Goal: Contribute content: Contribute content

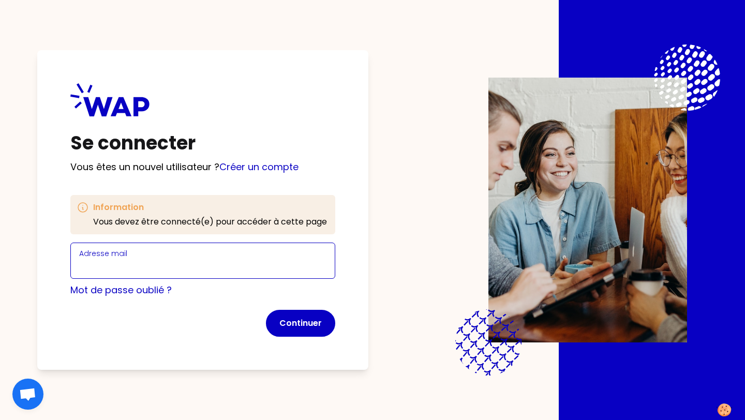
click at [208, 260] on input "Adresse mail" at bounding box center [202, 267] width 247 height 14
click at [272, 173] on div "Se connecter Vous êtes un nouvel utilisateur ? Créer un compte Information Vous…" at bounding box center [202, 210] width 331 height 320
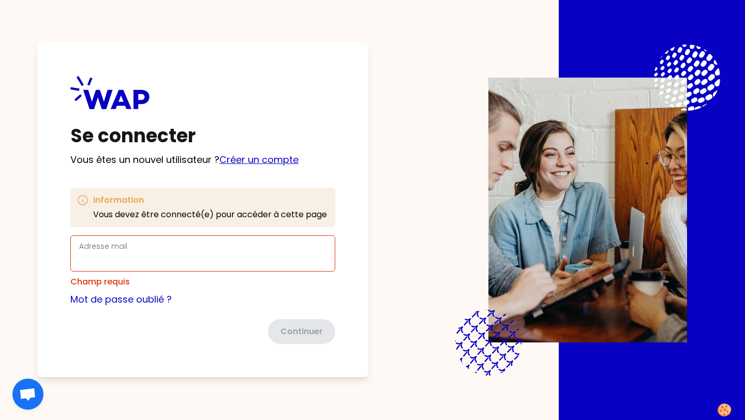
click at [272, 163] on link "Créer un compte" at bounding box center [258, 159] width 79 height 13
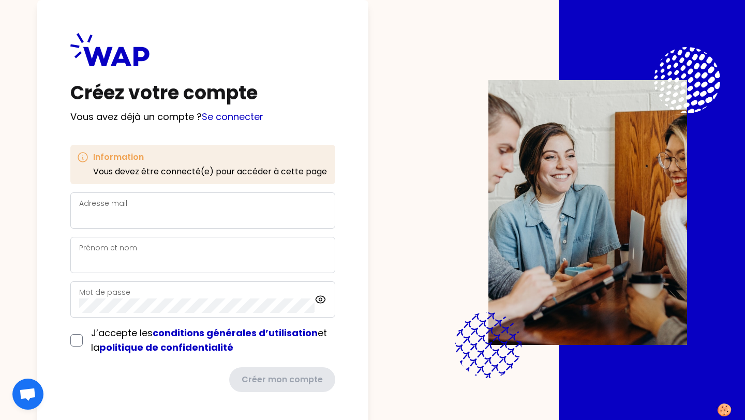
click at [195, 199] on div "Adresse mail" at bounding box center [202, 210] width 247 height 27
click at [190, 209] on div "Adresse mail" at bounding box center [202, 210] width 247 height 27
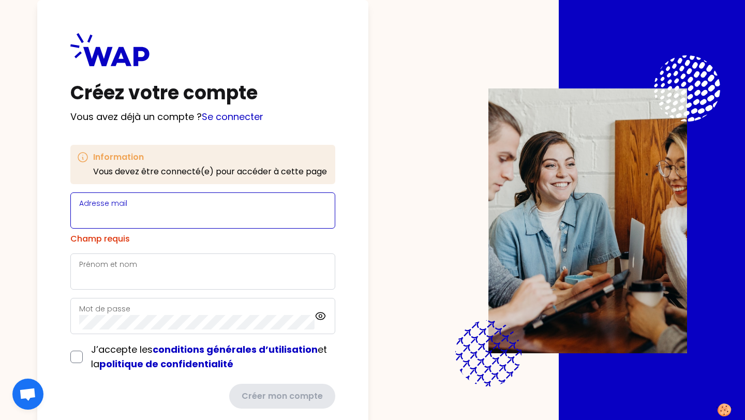
click at [190, 211] on input "Adresse mail" at bounding box center [202, 217] width 247 height 14
type input "[EMAIL_ADDRESS][DOMAIN_NAME]"
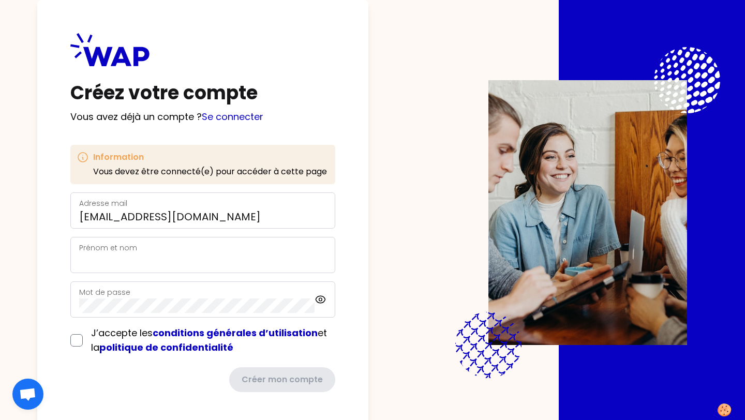
click at [163, 250] on div "Prénom et nom" at bounding box center [202, 255] width 247 height 27
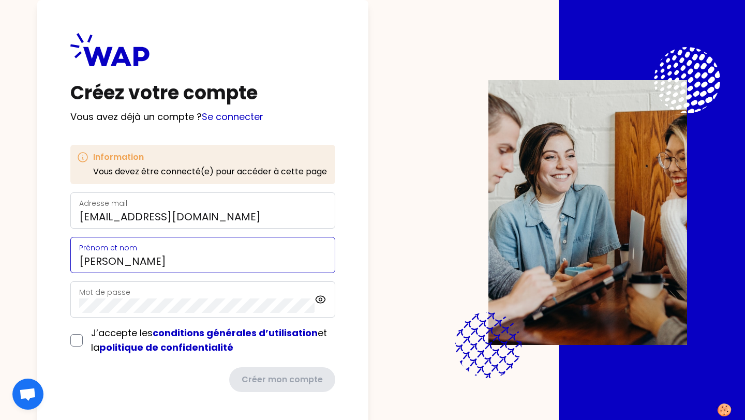
type input "[PERSON_NAME]"
click at [73, 342] on form "Adresse mail [PERSON_NAME][EMAIL_ADDRESS][DOMAIN_NAME] [PERSON_NAME] et nom [PE…" at bounding box center [202, 293] width 265 height 200
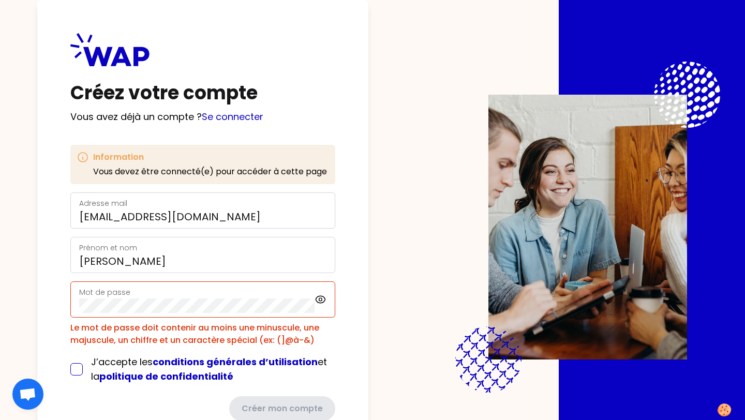
click at [77, 368] on input "checkbox" at bounding box center [76, 369] width 12 height 12
checkbox input "true"
click at [196, 294] on div "Mot de passe" at bounding box center [197, 299] width 236 height 27
click at [196, 295] on div "Mot de passe" at bounding box center [197, 299] width 236 height 27
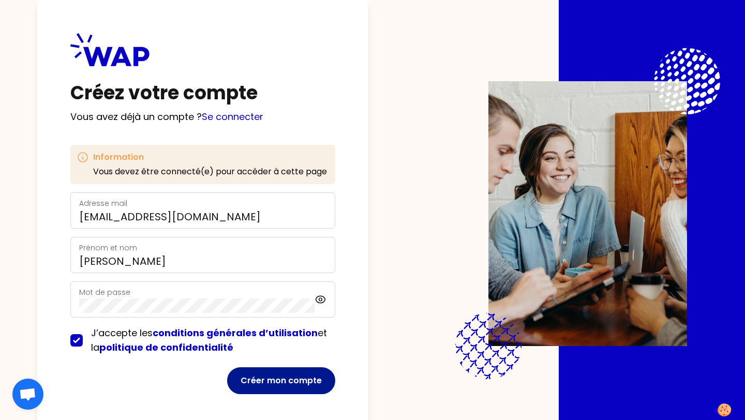
click at [260, 393] on button "Créer mon compte" at bounding box center [281, 381] width 108 height 27
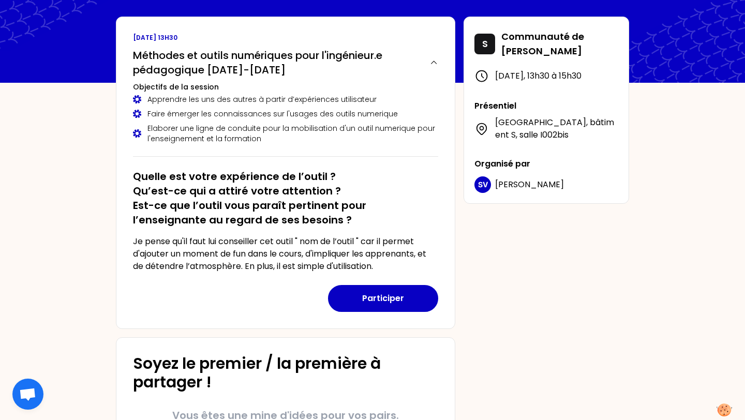
scroll to position [49, 0]
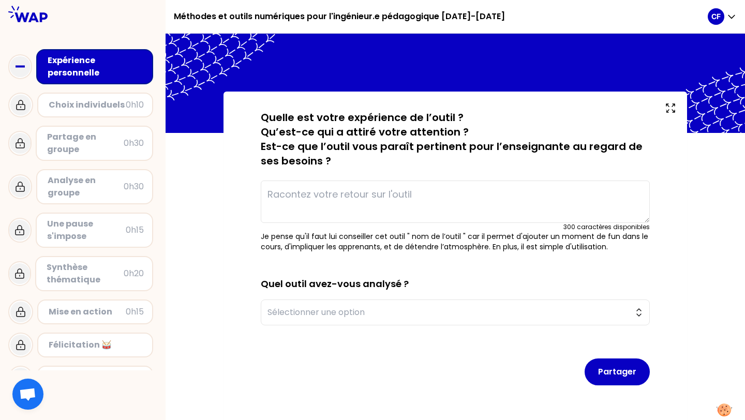
click at [334, 204] on textarea at bounding box center [455, 202] width 389 height 42
click at [326, 319] on button "Sélectionner une option" at bounding box center [455, 313] width 389 height 26
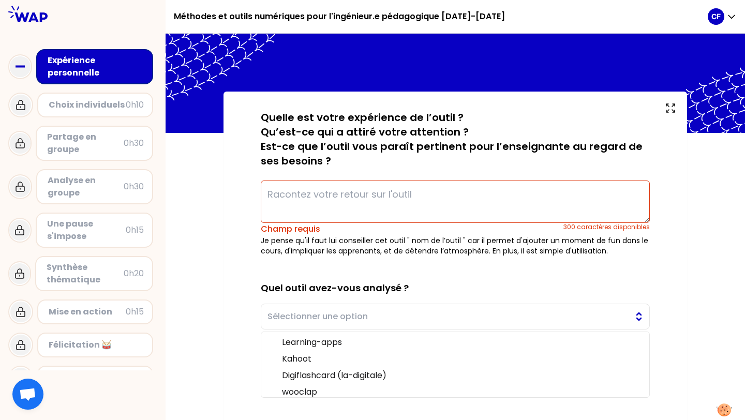
click at [326, 324] on button "Sélectionner une option" at bounding box center [455, 317] width 389 height 26
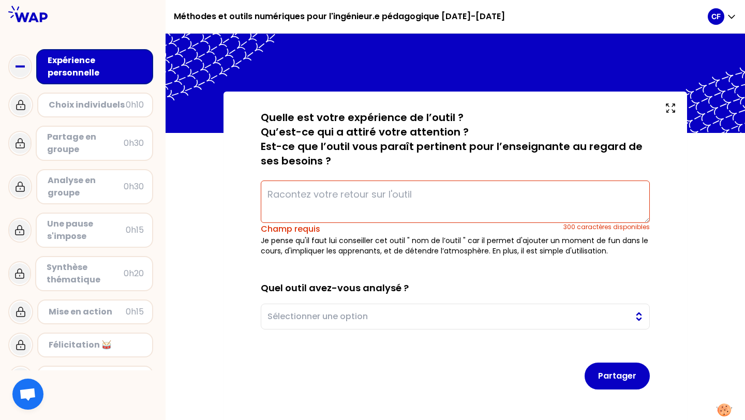
scroll to position [9, 0]
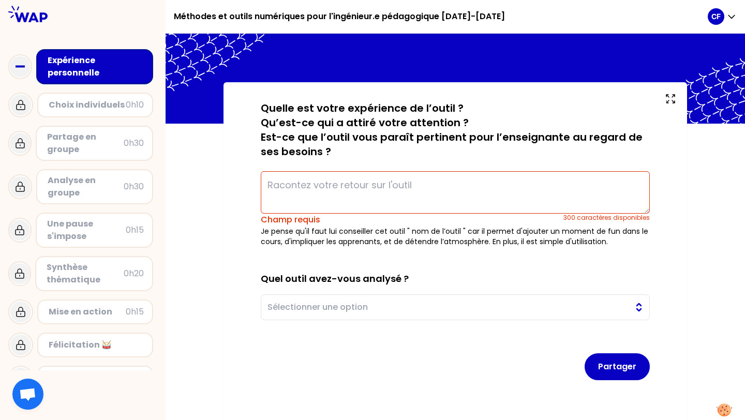
click at [326, 307] on span "Sélectionner une option" at bounding box center [448, 307] width 361 height 12
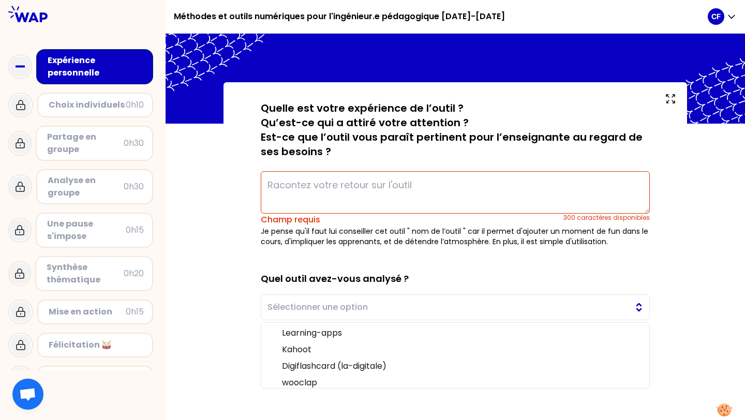
scroll to position [53, 0]
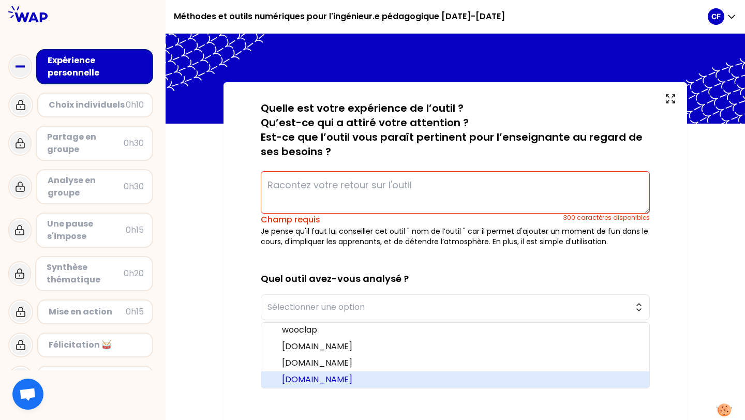
click at [316, 377] on span "[DOMAIN_NAME]" at bounding box center [461, 380] width 359 height 12
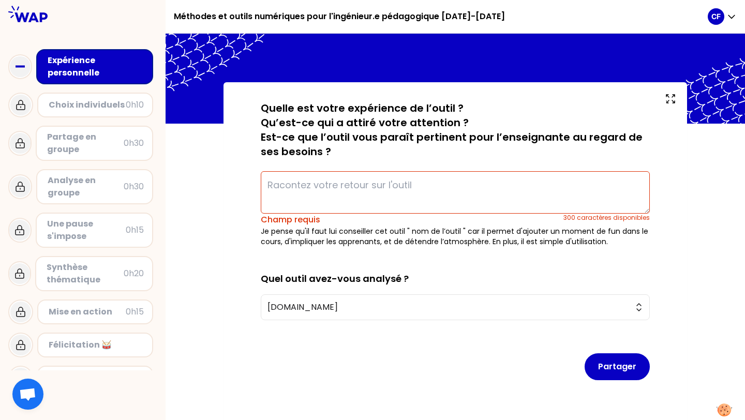
click at [314, 188] on textarea at bounding box center [455, 192] width 389 height 42
type textarea "C"
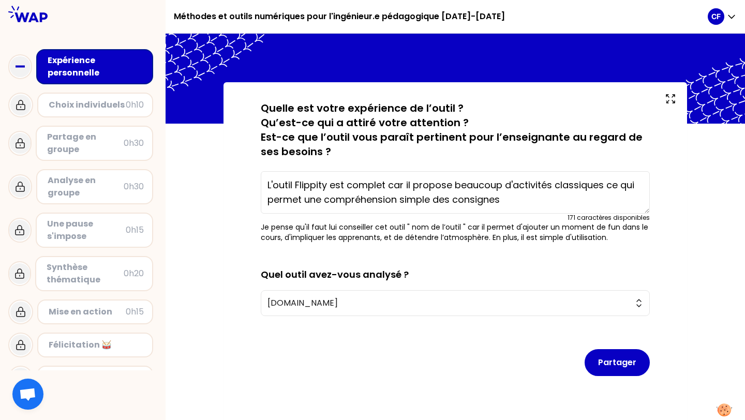
drag, startPoint x: 322, startPoint y: 200, endPoint x: 265, endPoint y: 198, distance: 58.0
click at [265, 198] on textarea "L'outil Flippity est complet car il propose beaucoup d'activités classiques ce …" at bounding box center [455, 192] width 389 height 42
click at [401, 200] on textarea "L'outil Flippity est complet car il propose beaucoup d'activités classiques ce …" at bounding box center [455, 192] width 389 height 42
click at [470, 194] on textarea "L'outil Flippity est complet car il propose beaucoup d'activités classiques ce …" at bounding box center [455, 192] width 389 height 42
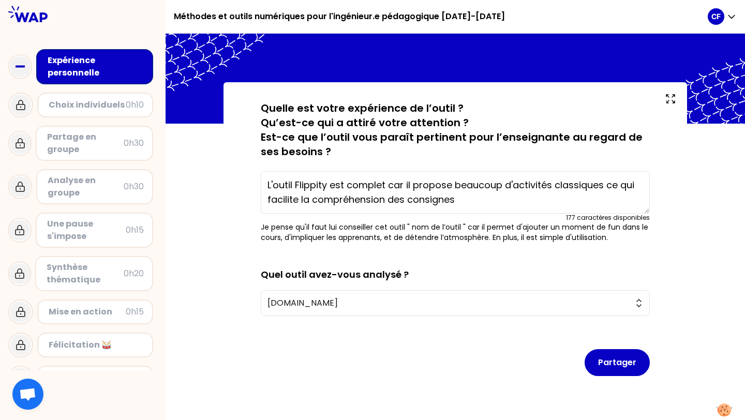
click at [606, 183] on textarea "L'outil Flippity est complet car il propose beaucoup d'activités classiques ce …" at bounding box center [455, 192] width 389 height 42
click at [284, 197] on textarea "L'outil Flippity est complet car il propose beaucoup d'activités classiques (bi…" at bounding box center [455, 192] width 389 height 42
click at [321, 200] on textarea "L'outil Flippity est complet car il propose beaucoup d'activités classiques (bi…" at bounding box center [455, 192] width 389 height 42
click at [591, 203] on textarea "L'outil Flippity est complet car il propose beaucoup d'activités classiques (bi…" at bounding box center [455, 192] width 389 height 42
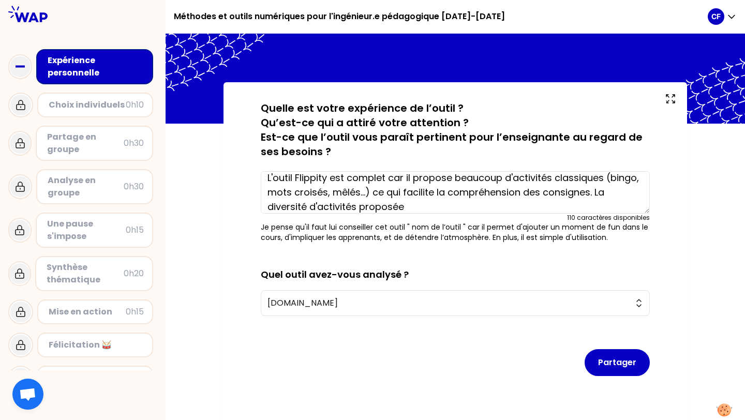
drag, startPoint x: 594, startPoint y: 192, endPoint x: 598, endPoint y: 200, distance: 9.3
click at [598, 200] on textarea "L'outil Flippity est complet car il propose beaucoup d'activités classiques (bi…" at bounding box center [455, 192] width 389 height 42
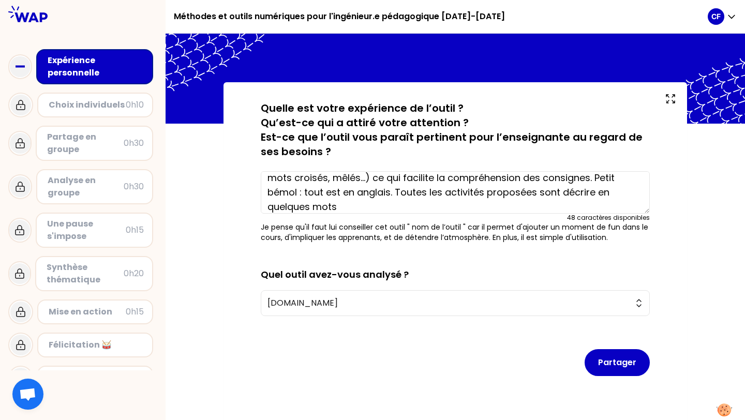
drag, startPoint x: 401, startPoint y: 191, endPoint x: 442, endPoint y: 193, distance: 40.9
click at [442, 193] on textarea "L'outil Flippity est complet car il propose beaucoup d'activités classiques (bi…" at bounding box center [455, 192] width 389 height 42
click at [511, 198] on textarea "L'outil Flippity est complet car il propose beaucoup d'activités classiques (bi…" at bounding box center [455, 192] width 389 height 42
click at [561, 192] on textarea "L'outil Flippity est complet car il propose beaucoup d'activités classiques (bi…" at bounding box center [455, 192] width 389 height 42
click at [516, 196] on textarea "L'outil Flippity est complet car il propose beaucoup d'activités classiques (bi…" at bounding box center [455, 192] width 389 height 42
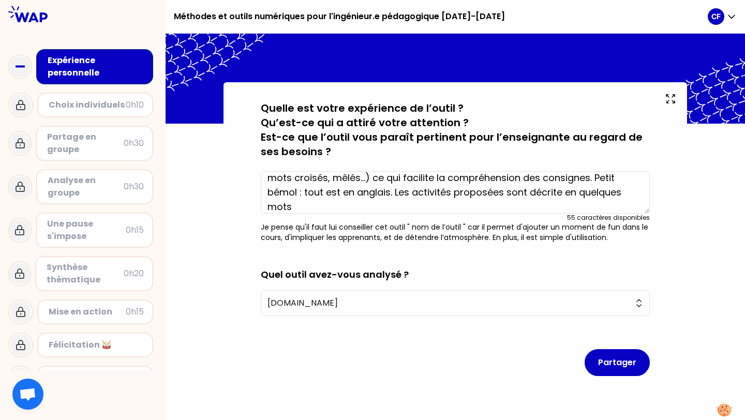
click at [473, 213] on textarea "L'outil Flippity est complet car il propose beaucoup d'activités classiques (bi…" at bounding box center [455, 192] width 389 height 42
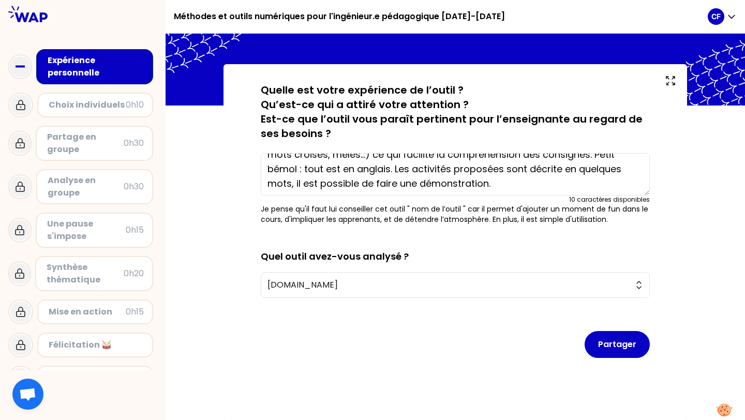
scroll to position [29, 0]
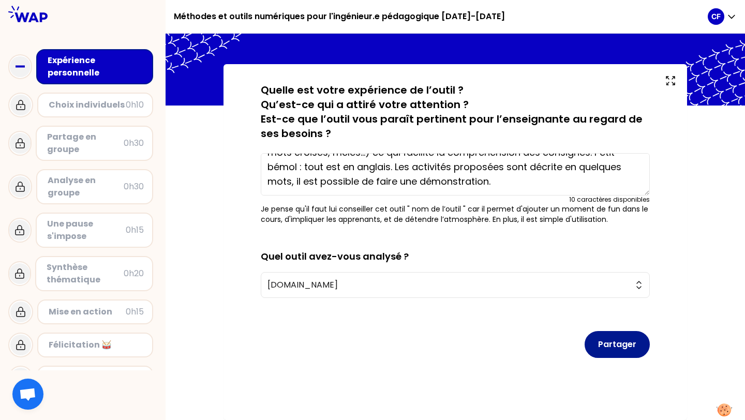
type textarea "L'outil Flippity est complet car il propose beaucoup d'activités classiques (bi…"
click at [600, 341] on button "Partager" at bounding box center [617, 344] width 65 height 27
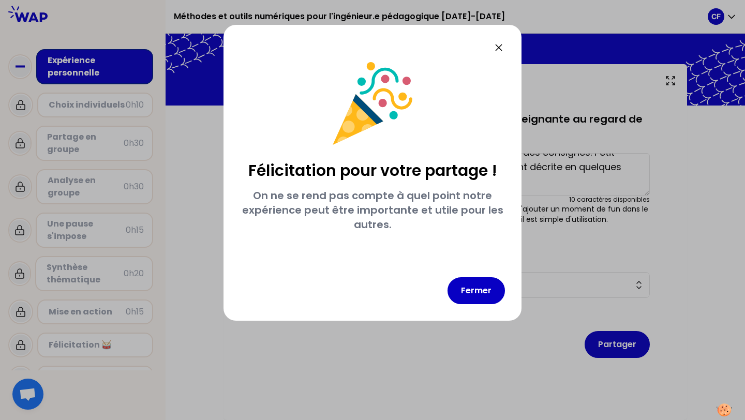
click at [494, 49] on icon at bounding box center [499, 47] width 12 height 12
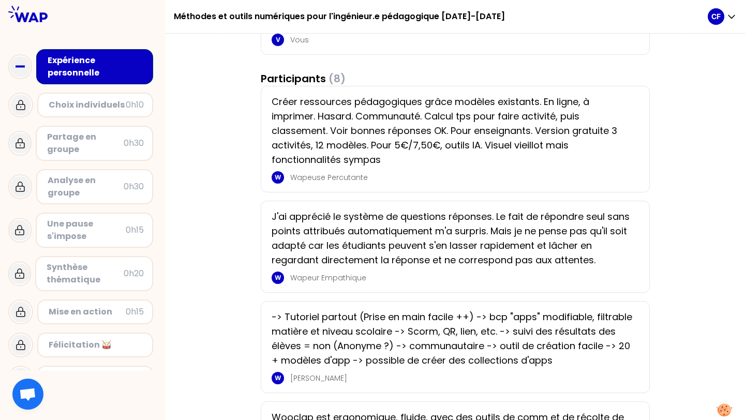
scroll to position [167, 0]
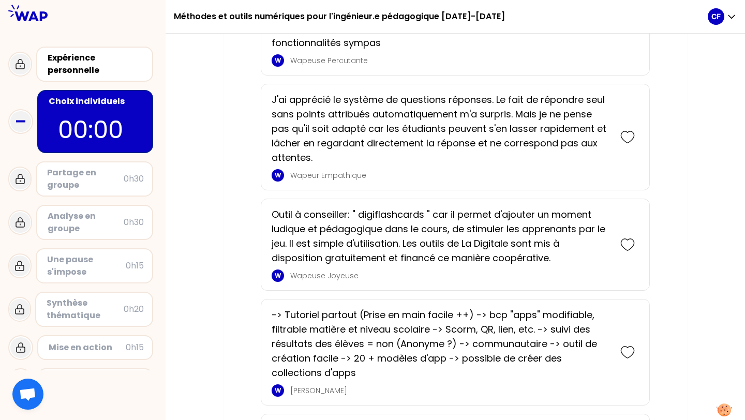
scroll to position [255, 0]
click at [393, 180] on p "Wapeur Empathique" at bounding box center [450, 176] width 320 height 10
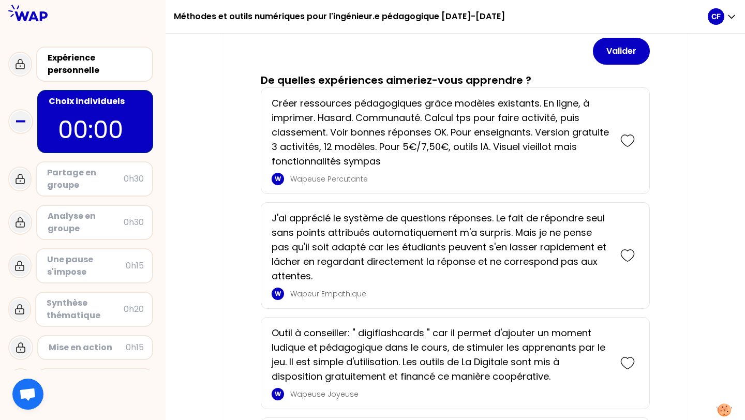
scroll to position [130, 0]
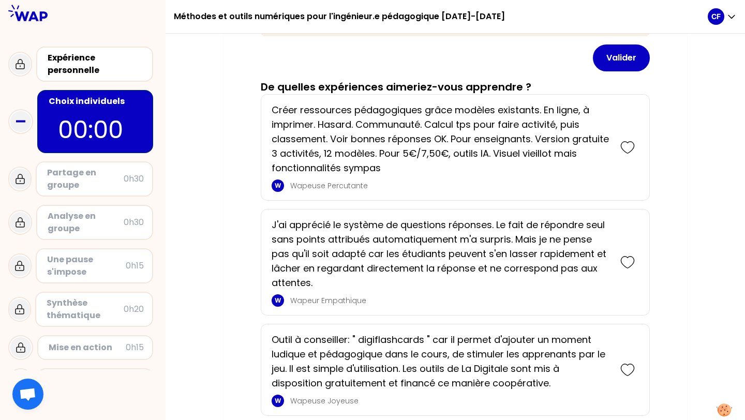
click at [407, 151] on p "Créer ressources pédagogiques grâce modèles existants. En ligne, à imprimer. Ha…" at bounding box center [441, 139] width 339 height 72
click at [616, 57] on button "Valider" at bounding box center [621, 58] width 57 height 27
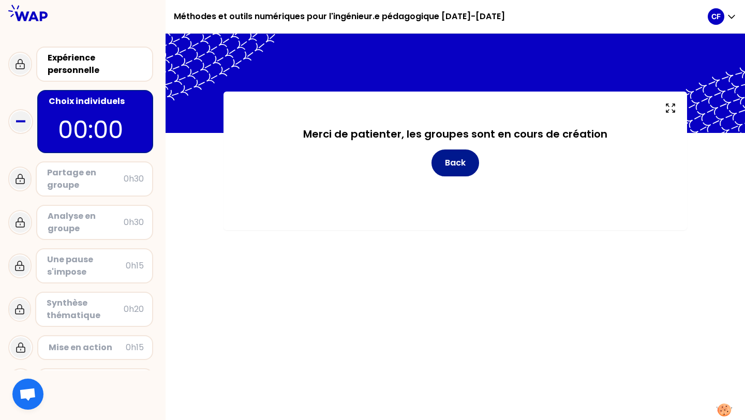
click at [463, 169] on button "Back" at bounding box center [456, 163] width 48 height 27
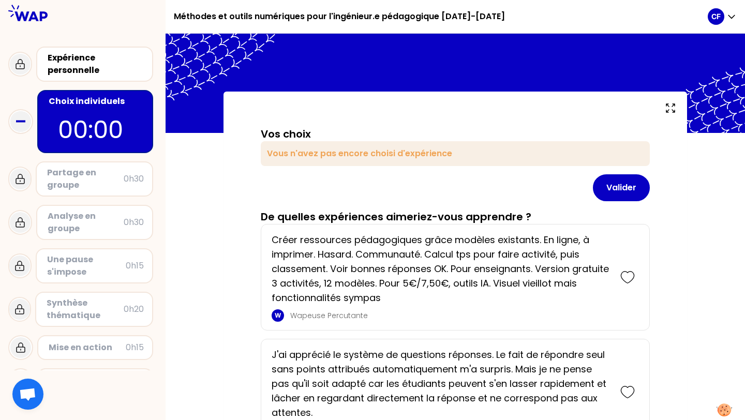
click at [442, 157] on div "Vous n'avez pas encore choisi d'expérience" at bounding box center [455, 153] width 389 height 25
click at [378, 280] on p "Créer ressources pédagogiques grâce modèles existants. En ligne, à imprimer. Ha…" at bounding box center [441, 269] width 339 height 72
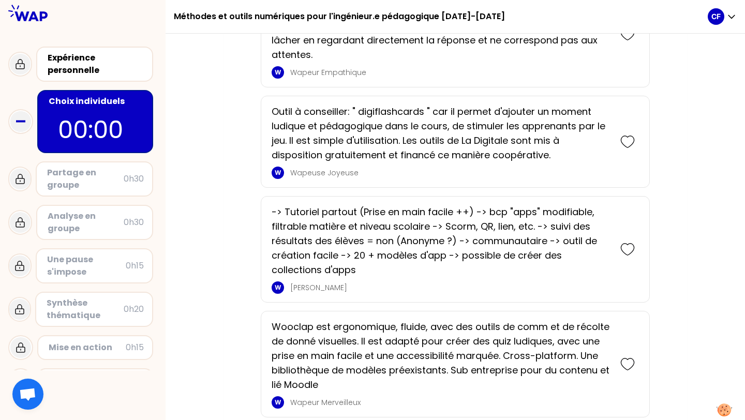
scroll to position [359, 0]
click at [624, 142] on icon at bounding box center [628, 141] width 14 height 14
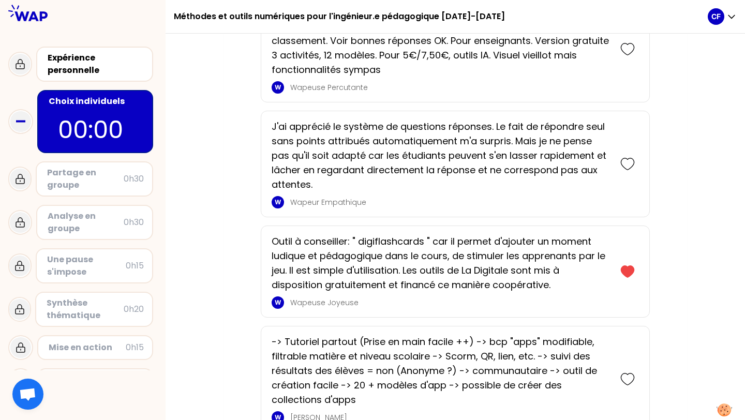
scroll to position [294, 0]
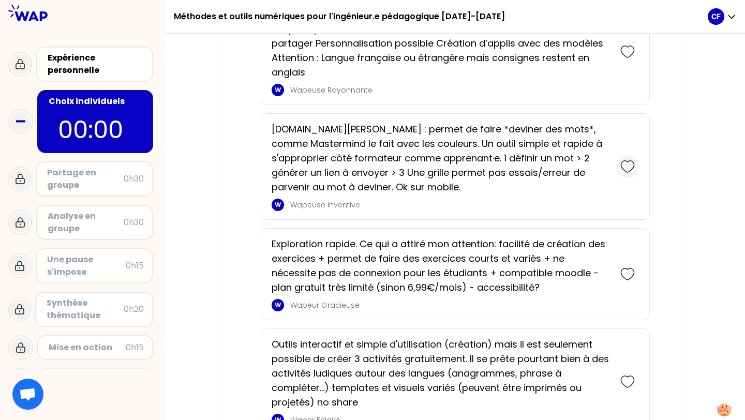
click at [629, 166] on icon at bounding box center [628, 166] width 14 height 14
click at [629, 167] on icon at bounding box center [627, 166] width 13 height 11
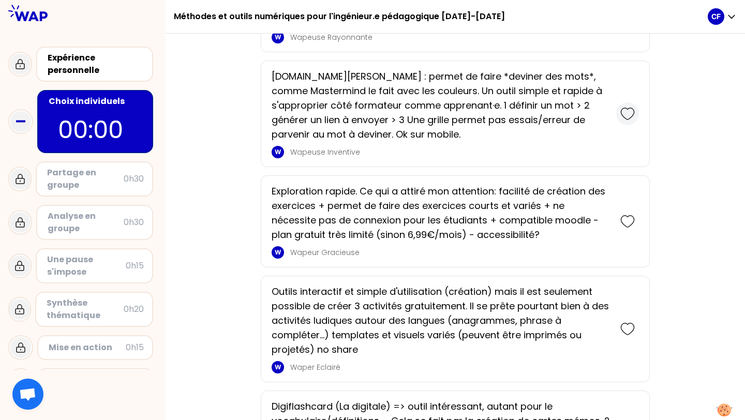
click at [621, 123] on div at bounding box center [627, 113] width 23 height 23
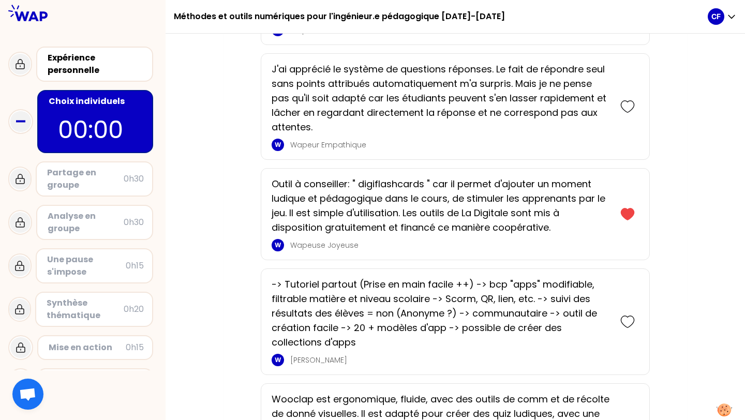
scroll to position [0, 0]
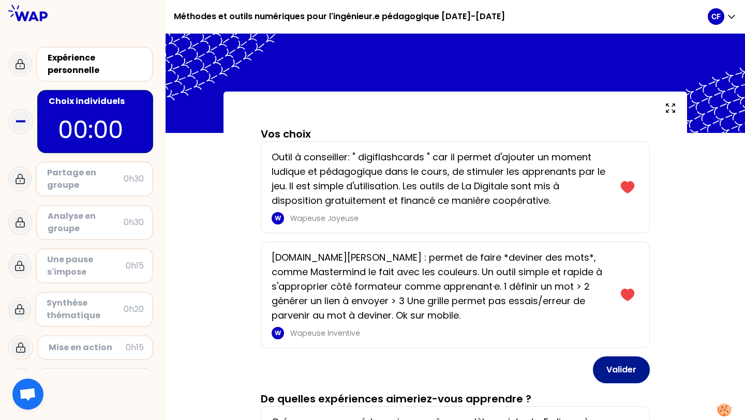
click at [608, 362] on button "Valider" at bounding box center [621, 370] width 57 height 27
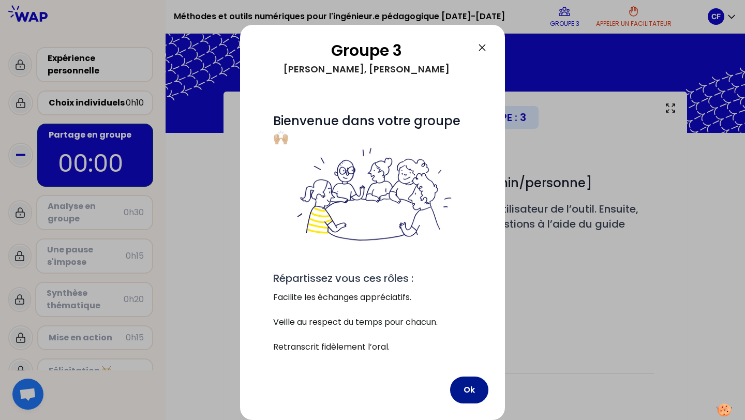
click at [466, 393] on button "Ok" at bounding box center [469, 390] width 38 height 27
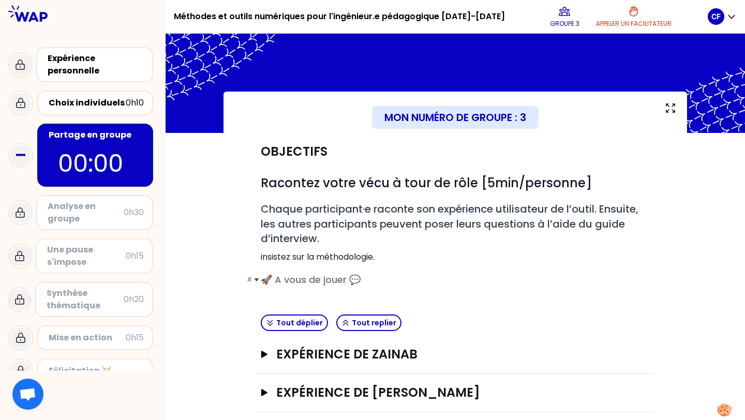
scroll to position [89, 0]
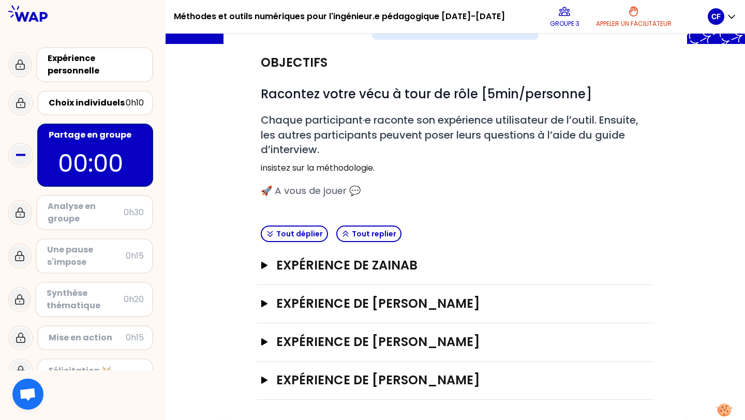
click at [69, 161] on p "00:00" at bounding box center [95, 163] width 75 height 36
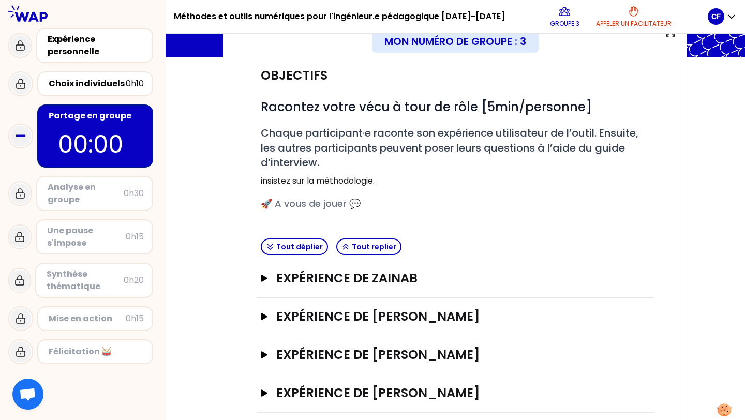
scroll to position [89, 0]
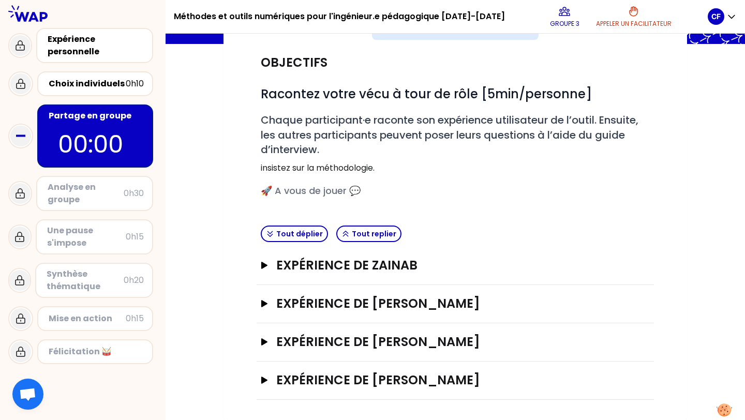
click at [115, 133] on p "00:00" at bounding box center [95, 144] width 75 height 36
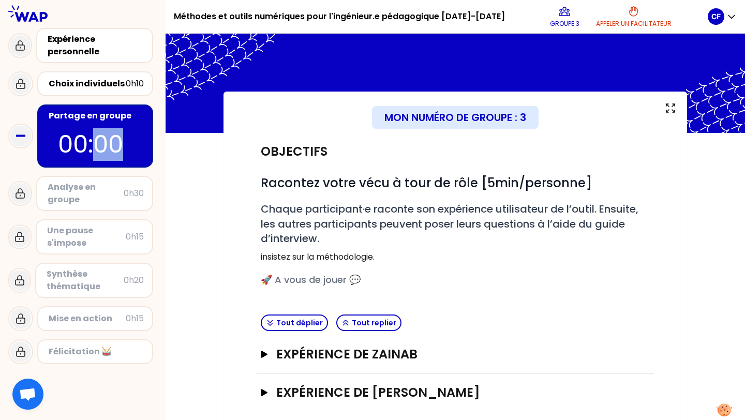
click at [115, 133] on p "00:00" at bounding box center [95, 144] width 75 height 36
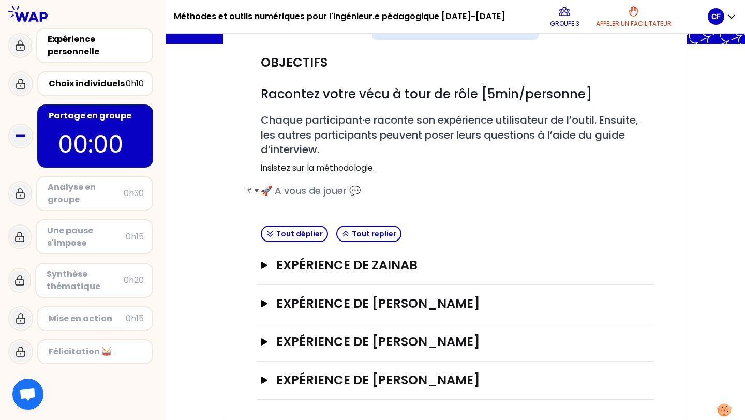
click at [307, 187] on span "🚀 A vous de jouer 💬" at bounding box center [311, 190] width 100 height 13
click at [336, 267] on h3 "Expérience de Zainab" at bounding box center [444, 265] width 337 height 17
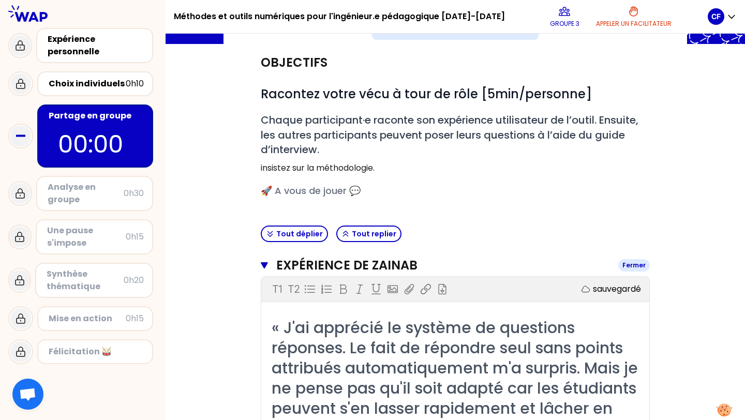
click at [336, 267] on h3 "Expérience de Zainab" at bounding box center [443, 265] width 334 height 17
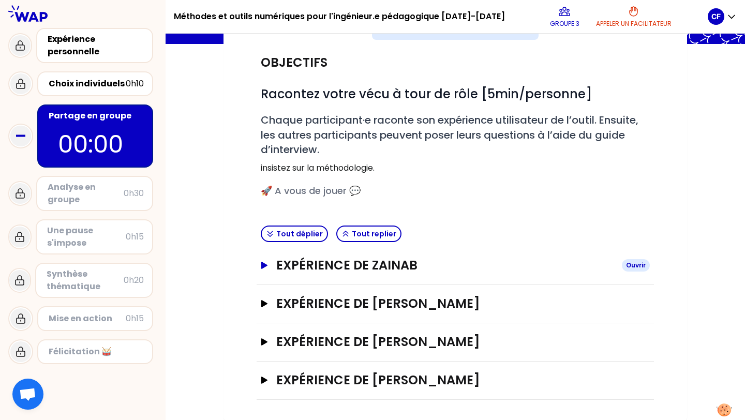
click at [298, 269] on h3 "Expérience de Zainab" at bounding box center [444, 265] width 337 height 17
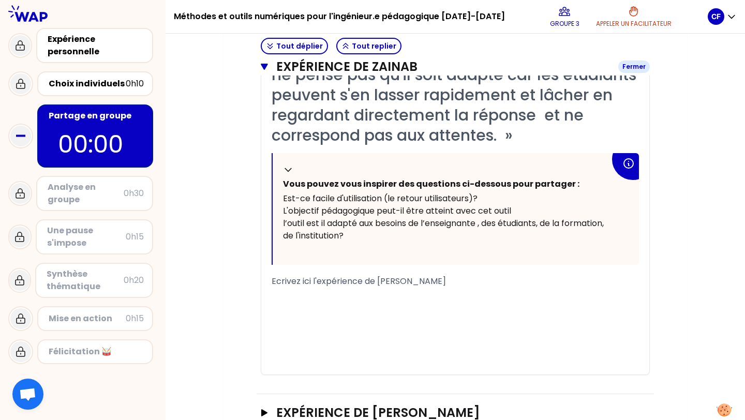
scroll to position [413, 0]
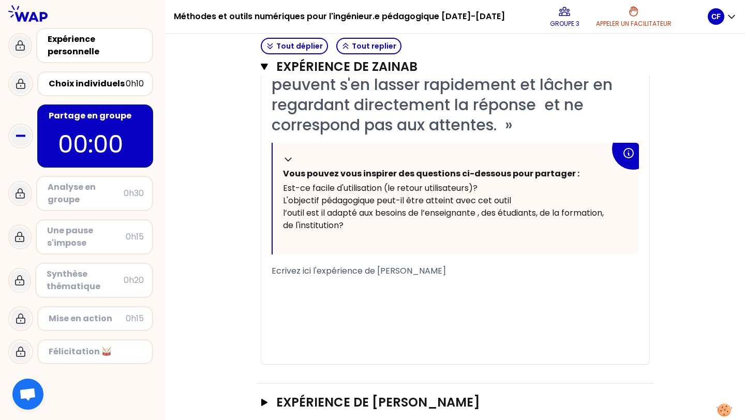
click at [300, 275] on span "Ecrivez ici l'expérience de [PERSON_NAME]" at bounding box center [359, 271] width 174 height 12
click at [332, 288] on div "﻿" at bounding box center [456, 283] width 368 height 12
click at [332, 277] on div "﻿" at bounding box center [456, 283] width 368 height 12
click at [333, 272] on span "Ecrivez ici l'expérience de [PERSON_NAME]" at bounding box center [359, 271] width 174 height 12
click at [293, 274] on span "Ecrivez ici l'expérience de [PERSON_NAME]" at bounding box center [359, 271] width 174 height 12
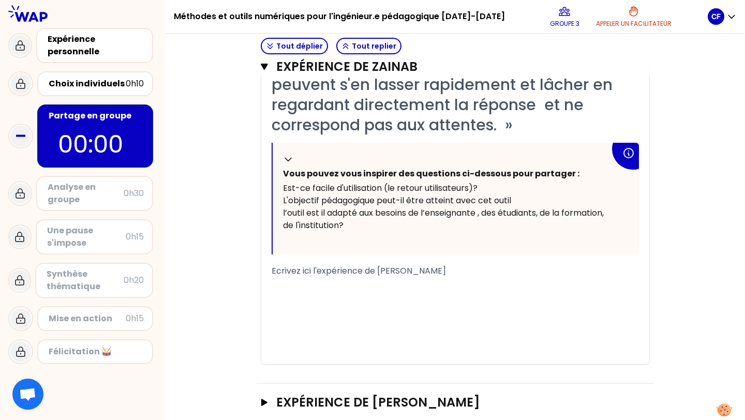
click at [253, 281] on div "Objectifs # Racontez votre vécu à tour de rôle [5min/personne] # Chaque partici…" at bounding box center [455, 109] width 422 height 779
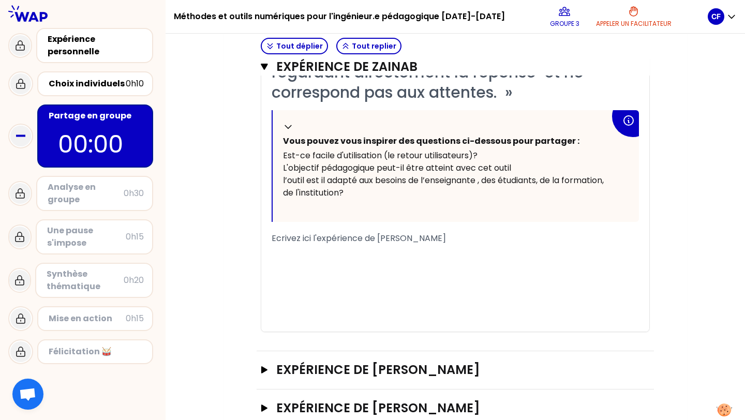
scroll to position [467, 0]
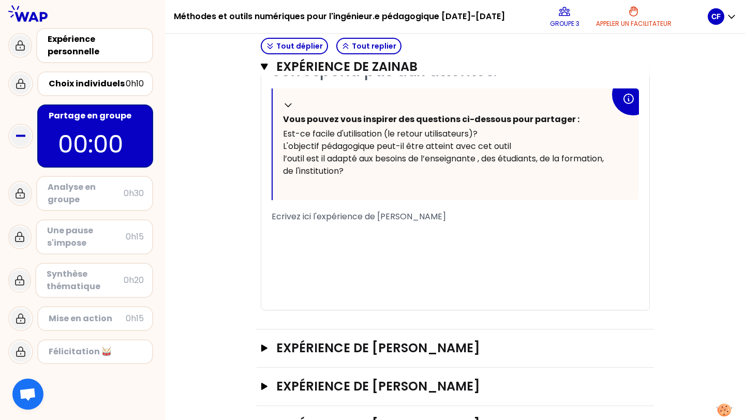
click at [64, 143] on p "00:00" at bounding box center [95, 144] width 75 height 36
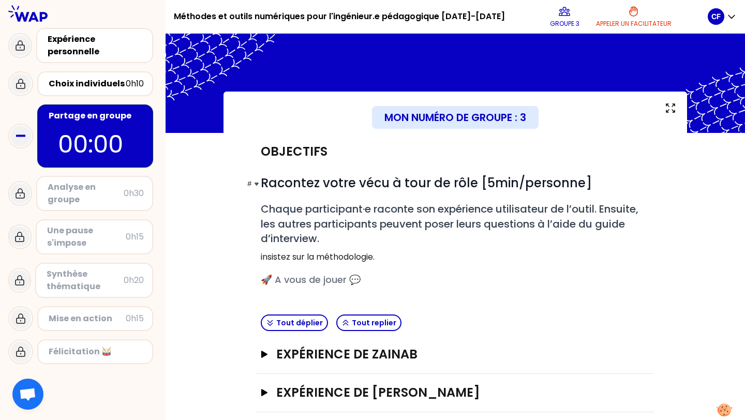
scroll to position [89, 0]
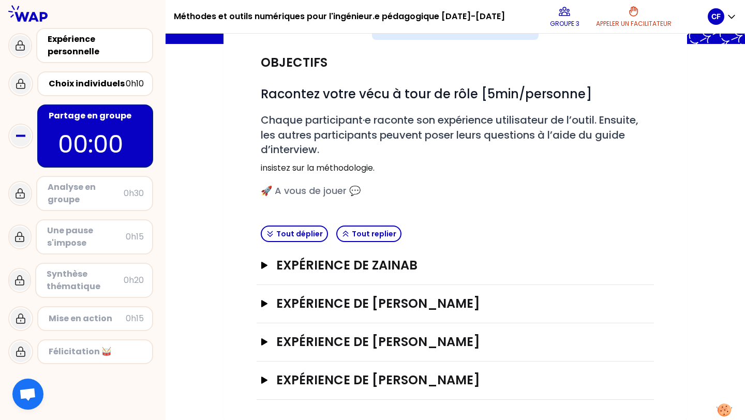
click at [399, 274] on div "Expérience de [PERSON_NAME]" at bounding box center [456, 266] width 398 height 38
click at [387, 266] on h3 "Expérience de Zainab" at bounding box center [444, 265] width 337 height 17
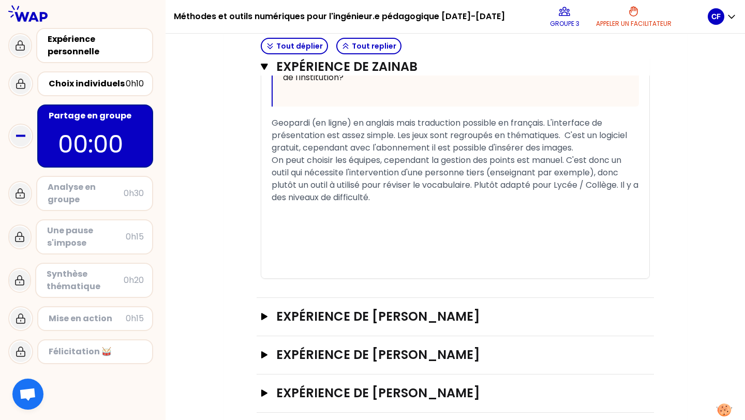
scroll to position [574, 0]
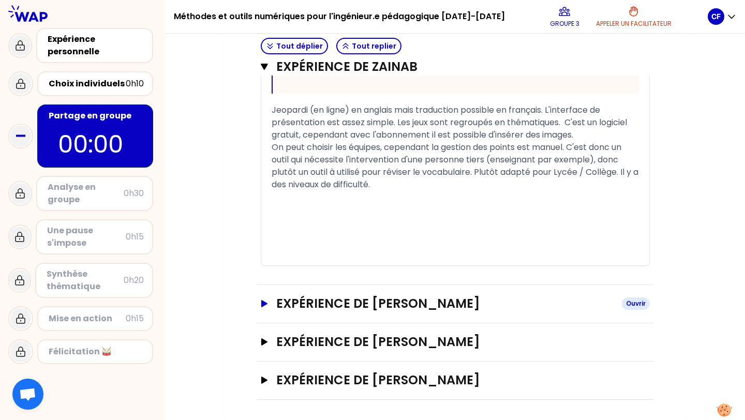
click at [349, 306] on h3 "Expérience de [PERSON_NAME]" at bounding box center [444, 304] width 337 height 17
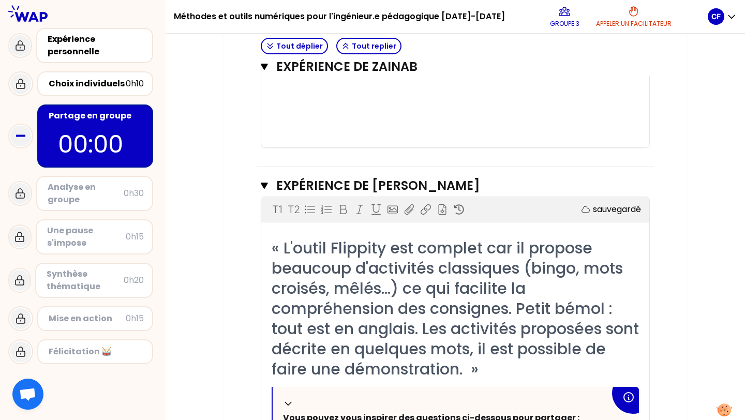
scroll to position [688, 0]
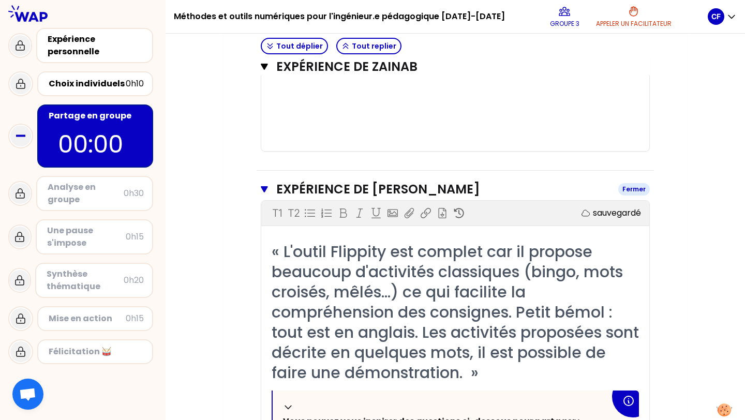
click at [325, 188] on h3 "Expérience de [PERSON_NAME]" at bounding box center [443, 189] width 334 height 17
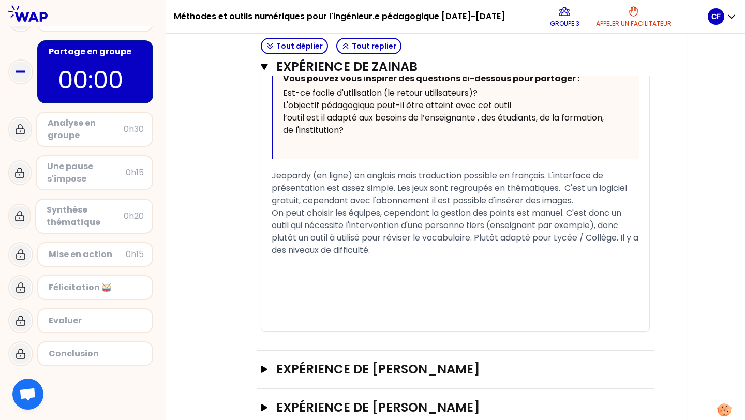
scroll to position [574, 0]
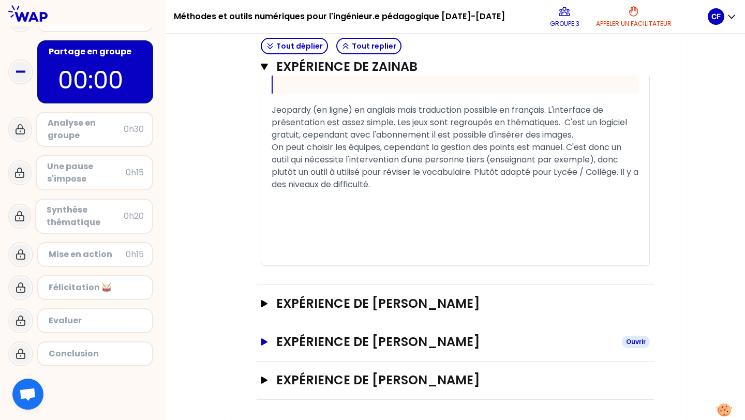
click at [321, 341] on h3 "Expérience de [PERSON_NAME]" at bounding box center [444, 342] width 337 height 17
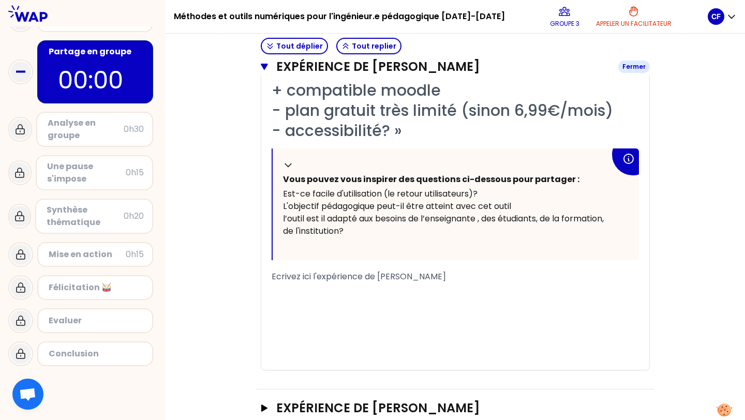
scroll to position [1031, 0]
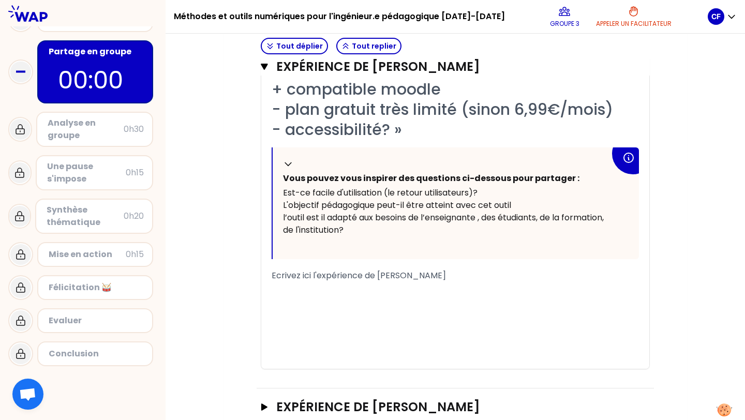
click at [305, 273] on span "Ecrivez ici l'expérience de [PERSON_NAME]" at bounding box center [359, 276] width 174 height 12
click at [274, 275] on span "Ecrivez ici l'expérience de [PERSON_NAME]" at bounding box center [359, 276] width 174 height 12
drag, startPoint x: 274, startPoint y: 275, endPoint x: 494, endPoint y: 283, distance: 220.1
click at [493, 285] on div "« Exploration rapide. Ce qui a attiré mon attention: facilité de création des e…" at bounding box center [456, 153] width 368 height 431
click at [493, 283] on div "﻿" at bounding box center [456, 288] width 368 height 12
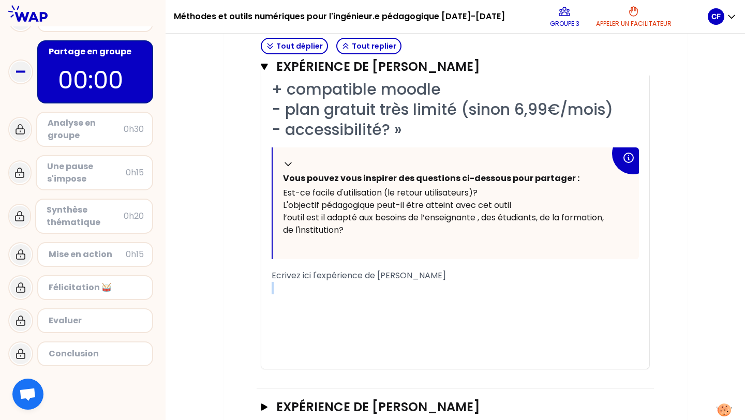
click at [493, 283] on div "﻿" at bounding box center [456, 288] width 368 height 12
click at [438, 274] on span "Ecrivez ici l'expérience de [PERSON_NAME]" at bounding box center [359, 276] width 174 height 12
click at [438, 292] on div "﻿" at bounding box center [456, 288] width 368 height 12
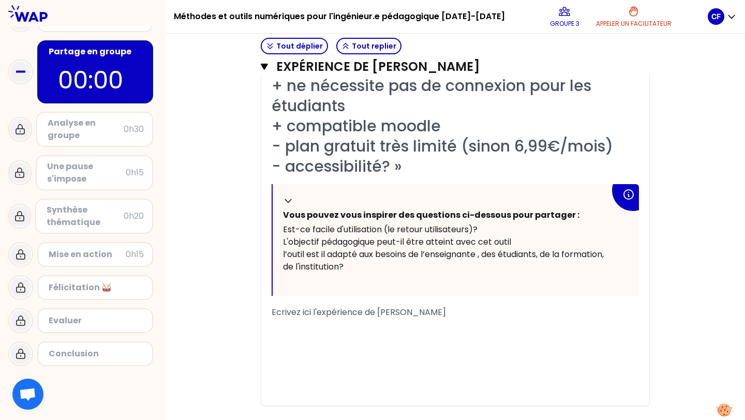
scroll to position [995, 0]
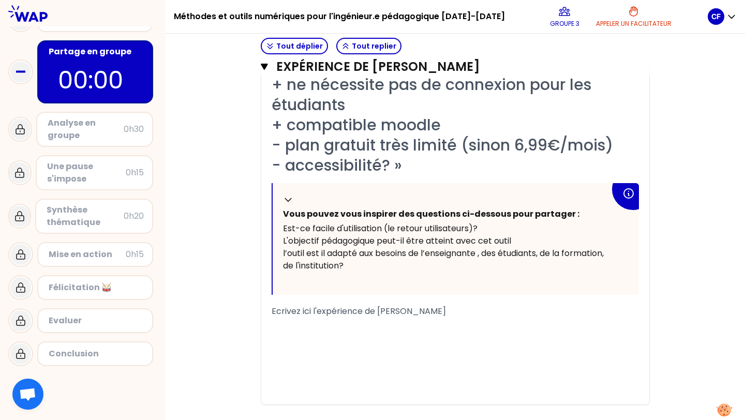
click at [412, 312] on span "Ecrivez ici l'expérience de [PERSON_NAME]" at bounding box center [359, 311] width 174 height 12
click at [413, 329] on div "﻿" at bounding box center [456, 324] width 368 height 12
drag, startPoint x: 443, startPoint y: 311, endPoint x: 377, endPoint y: 318, distance: 66.1
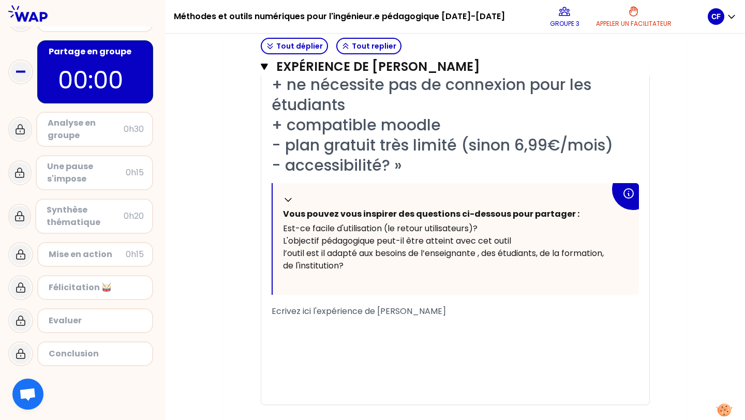
click at [377, 318] on div "« Exploration rapide. Ce qui a attiré mon attention: facilité de création des e…" at bounding box center [456, 189] width 368 height 431
click at [377, 318] on div "﻿" at bounding box center [456, 324] width 368 height 12
click at [373, 318] on div "﻿" at bounding box center [456, 324] width 368 height 12
click at [361, 316] on span "Ecrivez ici l'expérience de [PERSON_NAME]" at bounding box center [359, 311] width 174 height 12
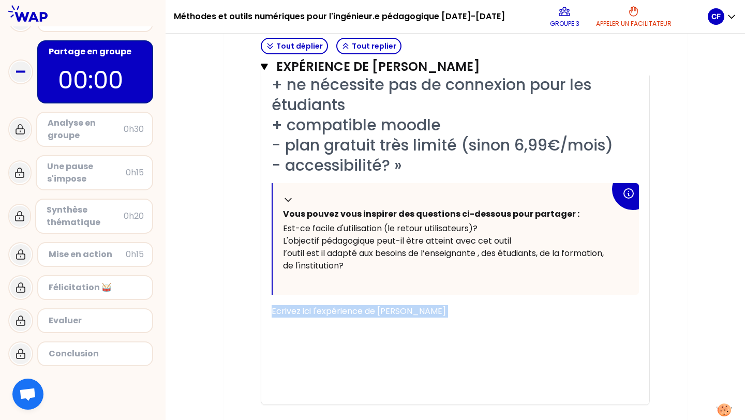
click at [361, 316] on span "Ecrivez ici l'expérience de [PERSON_NAME]" at bounding box center [359, 311] width 174 height 12
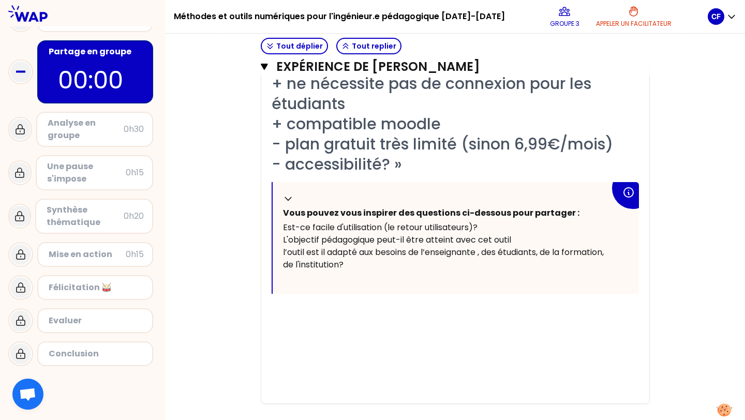
scroll to position [997, 0]
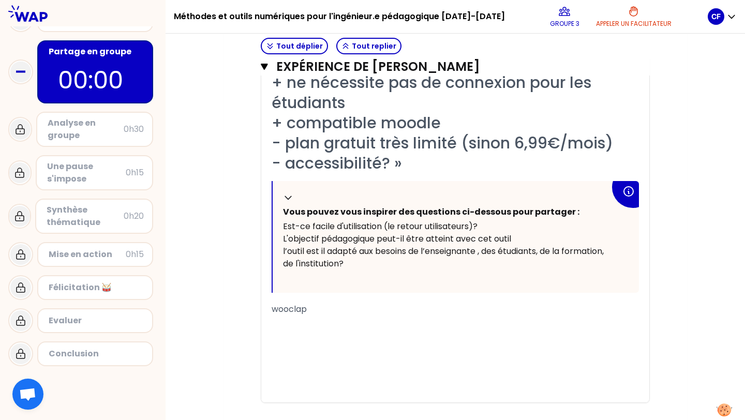
click at [272, 309] on span "wooclap" at bounding box center [289, 309] width 35 height 12
click at [349, 312] on div "Outil : wooclap" at bounding box center [456, 309] width 368 height 12
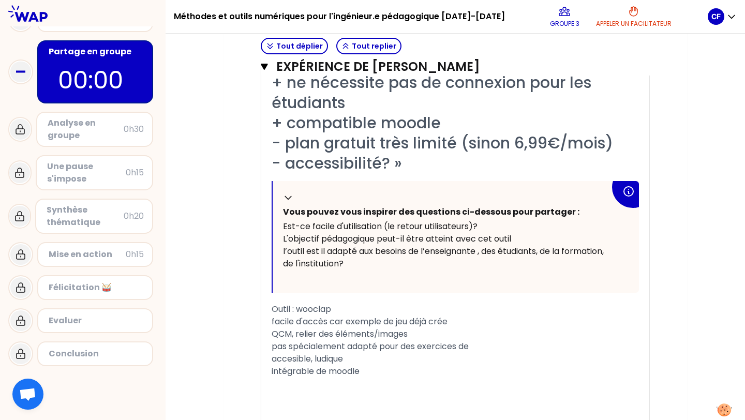
click at [325, 374] on span "intégrable de moodle" at bounding box center [316, 371] width 88 height 12
click at [479, 349] on div "pas spécialement adapté pour des exercices de" at bounding box center [456, 347] width 368 height 12
click at [443, 371] on div "intégrable dasn moodle" at bounding box center [456, 371] width 368 height 12
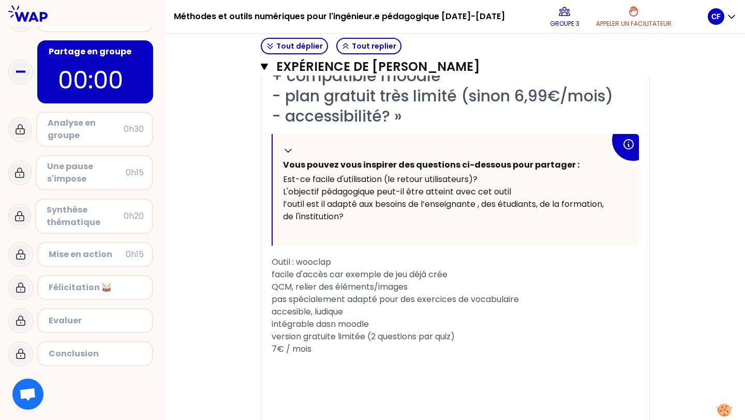
scroll to position [1048, 0]
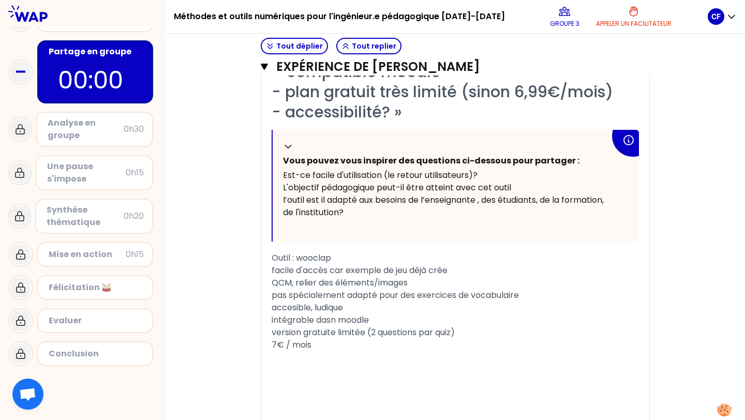
click at [401, 353] on div "﻿" at bounding box center [456, 357] width 368 height 12
click at [401, 347] on div "7€ / mois" at bounding box center [456, 345] width 368 height 12
click at [348, 348] on span "7€ / mois pour un accès illimité" at bounding box center [336, 345] width 128 height 12
click at [347, 355] on div "﻿" at bounding box center [456, 357] width 368 height 12
click at [311, 351] on span "adapté au rythme des participants" at bounding box center [343, 357] width 143 height 12
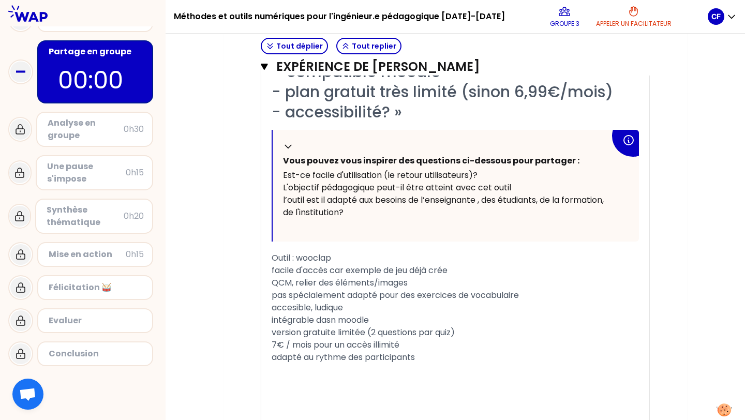
click at [413, 345] on div "7€ / mois pour un accès illimité" at bounding box center [456, 345] width 368 height 12
click at [421, 354] on div "adapté au rythme des participants" at bounding box center [456, 357] width 368 height 12
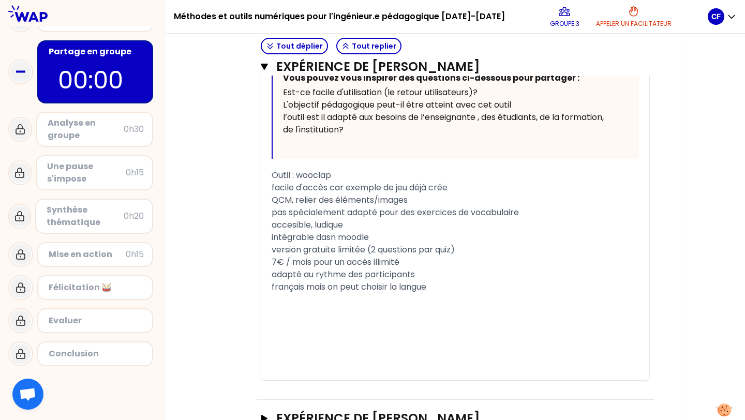
scroll to position [1139, 0]
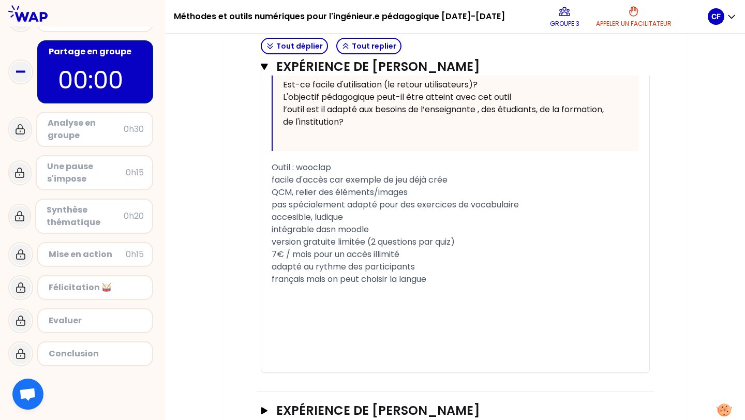
click at [458, 182] on div "facile d'accès car exemple de jeu déjà crée" at bounding box center [456, 180] width 368 height 12
click at [404, 193] on span "QCM, relier des éléments/images" at bounding box center [340, 192] width 136 height 12
click at [416, 194] on div "QCM, relier des éléments/images" at bounding box center [456, 192] width 368 height 12
drag, startPoint x: 348, startPoint y: 205, endPoint x: 269, endPoint y: 203, distance: 79.2
click at [269, 203] on div "« Exploration rapide. Ce qui a attiré mon attention: facilité de création des e…" at bounding box center [455, 101] width 388 height 543
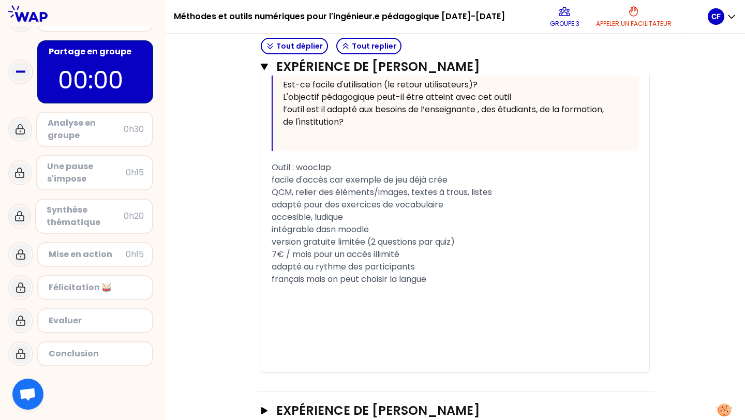
click at [447, 281] on div "français mais on peut choisir la langue" at bounding box center [456, 279] width 368 height 12
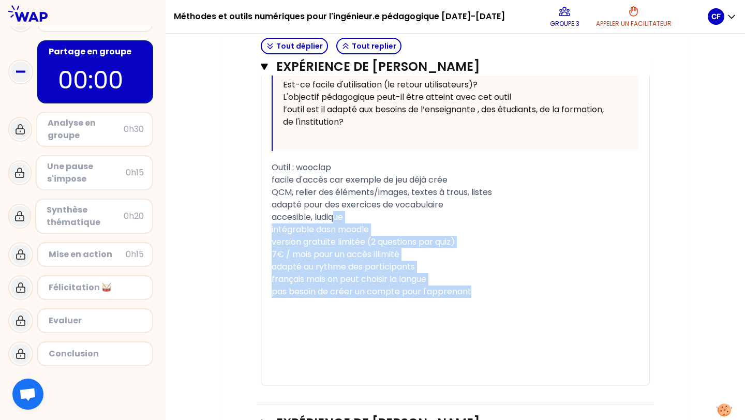
drag, startPoint x: 478, startPoint y: 293, endPoint x: 334, endPoint y: 217, distance: 162.3
click at [334, 217] on div "« Exploration rapide. Ce qui a attiré mon attention: facilité de création des e…" at bounding box center [456, 107] width 368 height 555
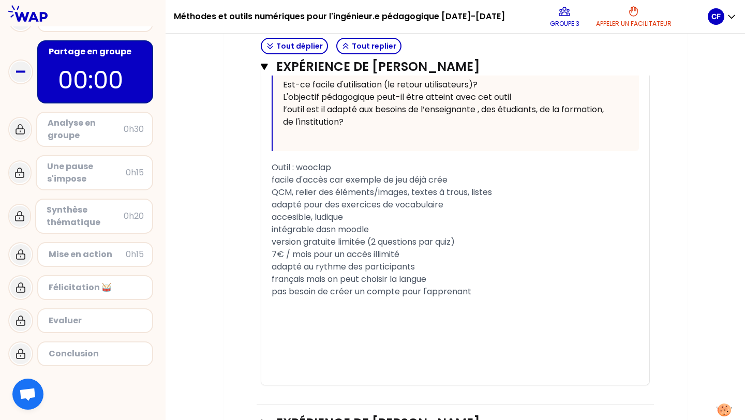
click at [470, 296] on span "pas besoin de créer un compte pour l'apprenant" at bounding box center [372, 292] width 200 height 12
click at [480, 294] on div "pas besoin de créer un compte pour l'apprenant" at bounding box center [456, 292] width 368 height 12
click at [494, 299] on div "﻿" at bounding box center [456, 304] width 368 height 12
click at [452, 313] on div "﻿" at bounding box center [456, 317] width 368 height 12
click at [434, 300] on div "﻿" at bounding box center [456, 304] width 368 height 12
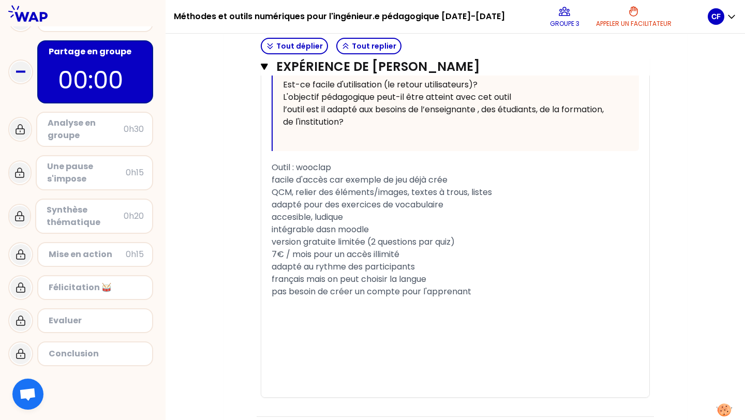
click at [404, 231] on div "intégrable dasn moodle" at bounding box center [456, 230] width 368 height 12
click at [337, 230] on span "intégrable dasn moodle" at bounding box center [320, 230] width 97 height 12
click at [380, 231] on div "intégrable dans moodle" at bounding box center [456, 230] width 368 height 12
click at [485, 294] on div "pas besoin de créer un compte pour l'apprenant" at bounding box center [456, 292] width 368 height 12
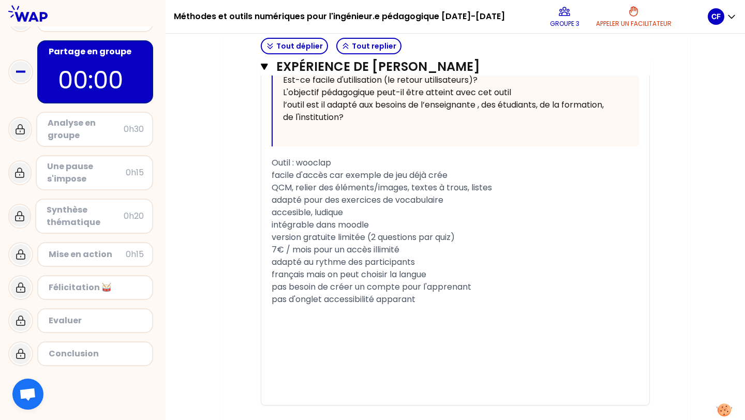
scroll to position [1144, 0]
click at [425, 303] on div "pas d'onglet accessibilité apparant" at bounding box center [456, 299] width 368 height 12
drag, startPoint x: 425, startPoint y: 301, endPoint x: 330, endPoint y: 229, distance: 119.1
click at [330, 237] on div "« Exploration rapide. Ce qui a attiré mon attention: facilité de création des e…" at bounding box center [456, 121] width 368 height 593
click at [311, 319] on div "﻿" at bounding box center [456, 324] width 368 height 12
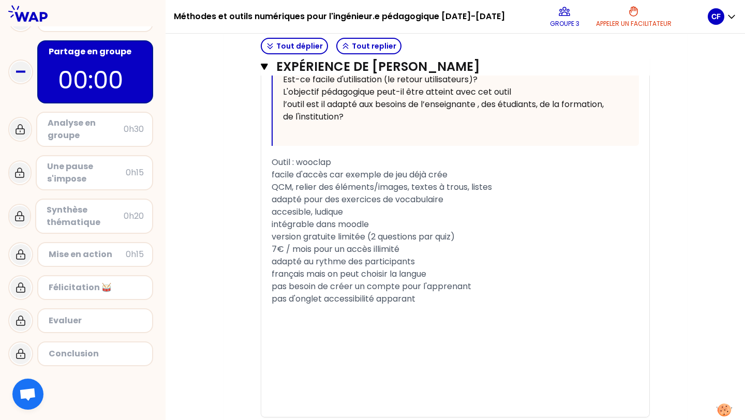
click at [431, 300] on div "pas d'onglet accessibilité apparant" at bounding box center [456, 299] width 368 height 12
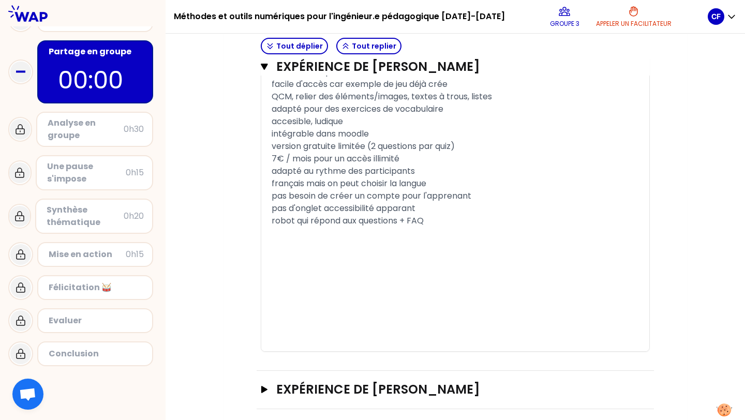
scroll to position [1244, 0]
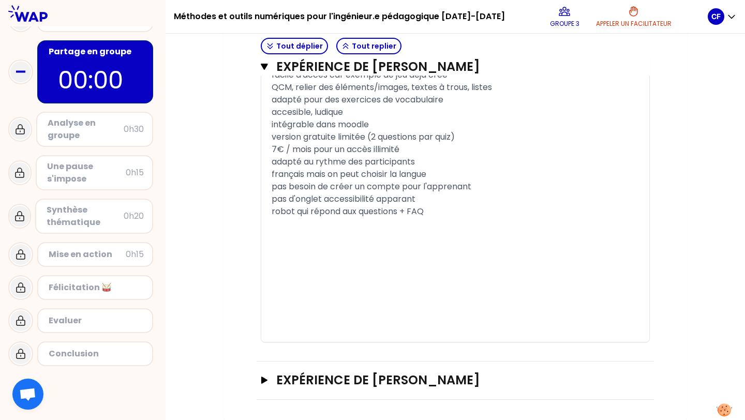
click at [370, 251] on div "﻿" at bounding box center [456, 249] width 368 height 12
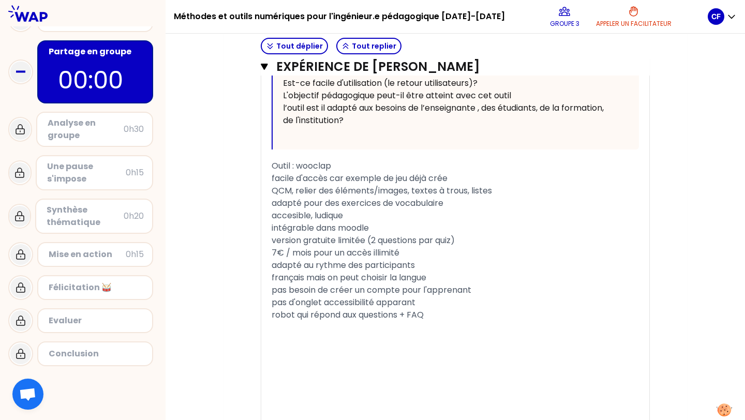
scroll to position [1152, 0]
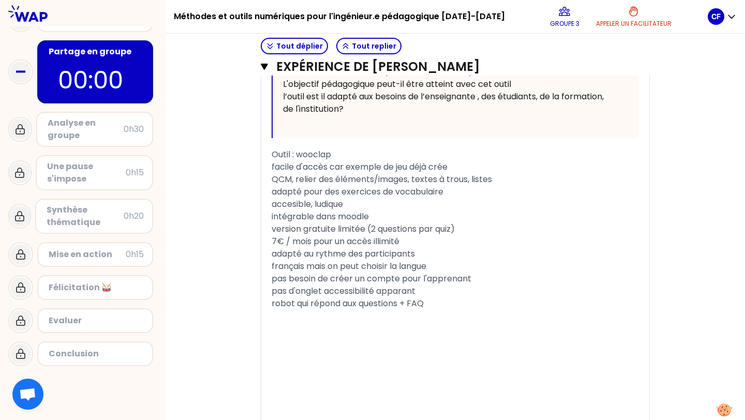
click at [434, 306] on div "robot qui répond aux questions + FAQ" at bounding box center [456, 304] width 368 height 12
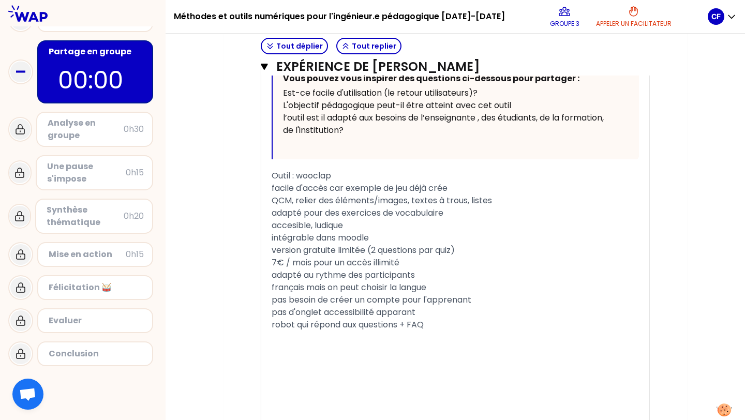
scroll to position [1244, 0]
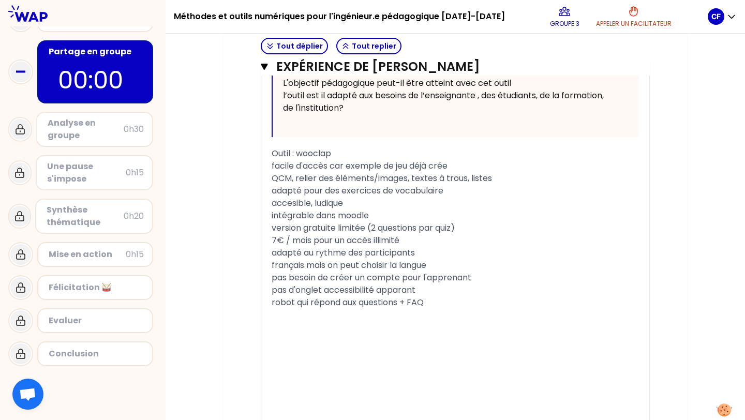
scroll to position [1160, 0]
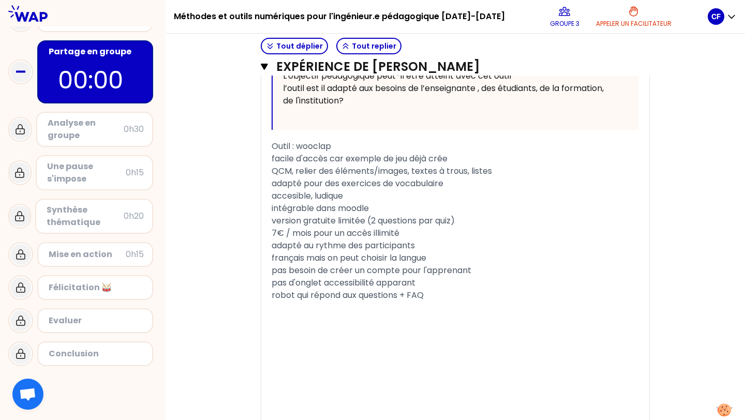
click at [440, 302] on div "﻿" at bounding box center [456, 308] width 368 height 12
click at [434, 289] on div "robot qui répond aux questions + FAQ" at bounding box center [456, 295] width 368 height 12
click at [424, 296] on span "robot qui répond aux questions + FAQ" at bounding box center [348, 295] width 152 height 12
click at [424, 283] on div "pas d'onglet accessibilité apparant" at bounding box center [456, 283] width 368 height 12
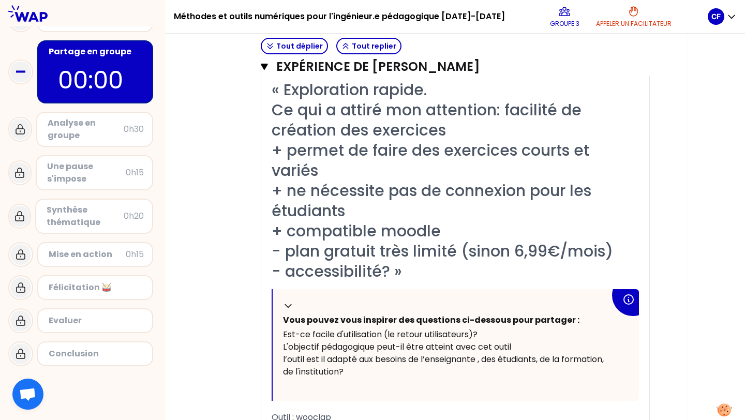
scroll to position [1244, 0]
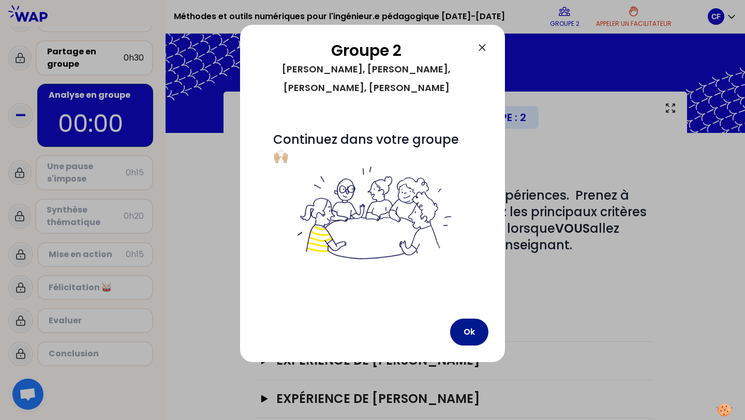
click at [471, 319] on button "Ok" at bounding box center [469, 332] width 38 height 27
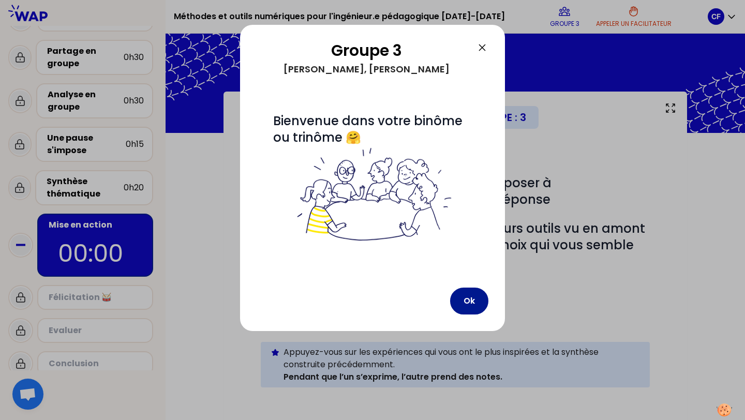
click at [474, 299] on button "Ok" at bounding box center [469, 301] width 38 height 27
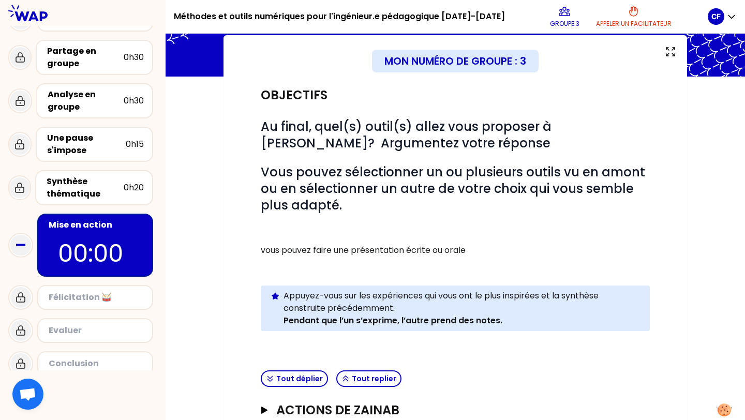
scroll to position [68, 0]
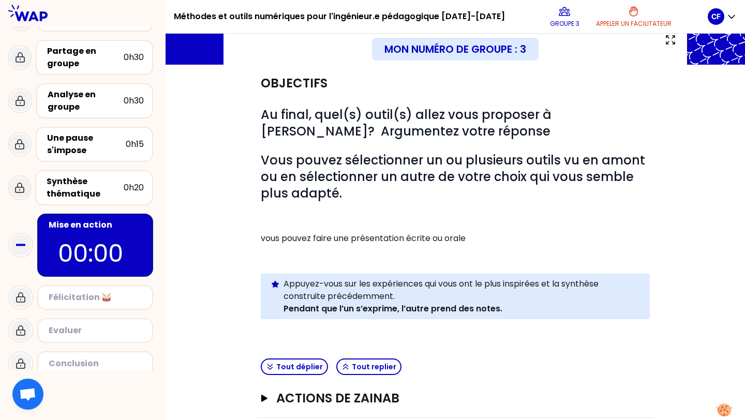
click at [441, 233] on p "vous pouvez faire une présentation écrite ou orale" at bounding box center [455, 238] width 389 height 12
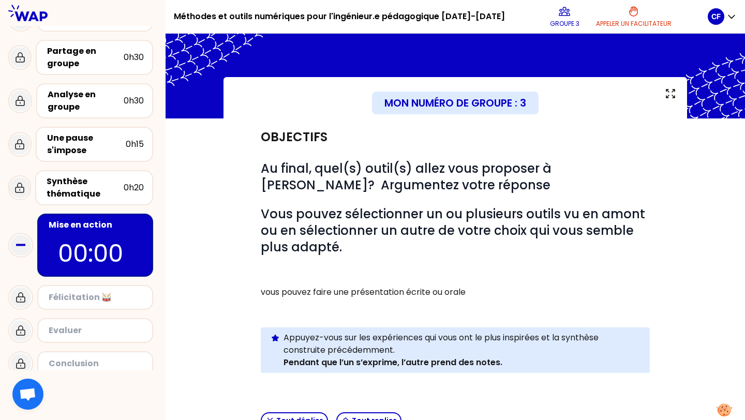
scroll to position [0, 0]
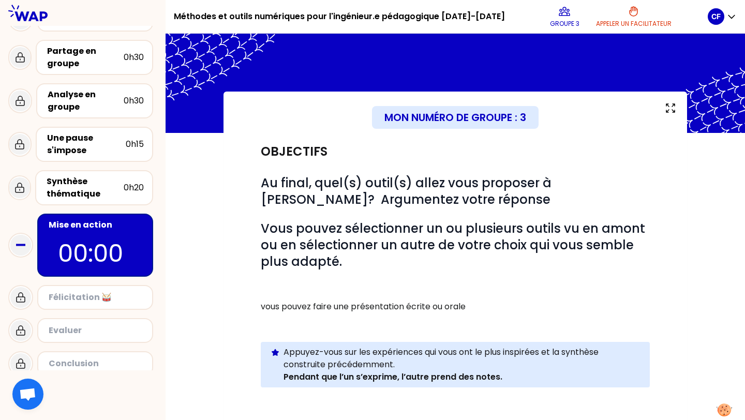
click at [385, 298] on div "# Au final, quel(s) outil(s) allez vous proposer à [PERSON_NAME]? Argumentez vo…" at bounding box center [455, 289] width 389 height 229
click at [378, 311] on p "vous pouvez faire une présentation écrite ou orale" at bounding box center [455, 307] width 389 height 12
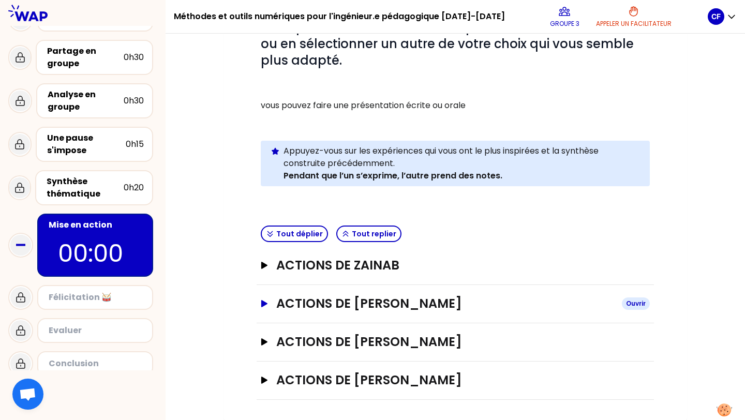
scroll to position [13, 0]
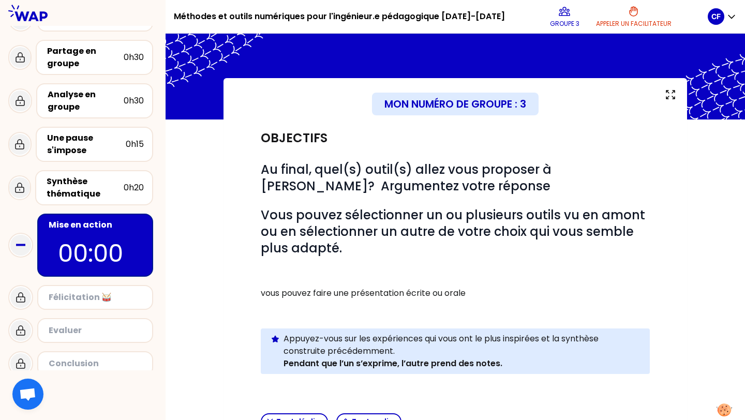
click at [368, 287] on p "vous pouvez faire une présentation écrite ou orale" at bounding box center [455, 293] width 389 height 12
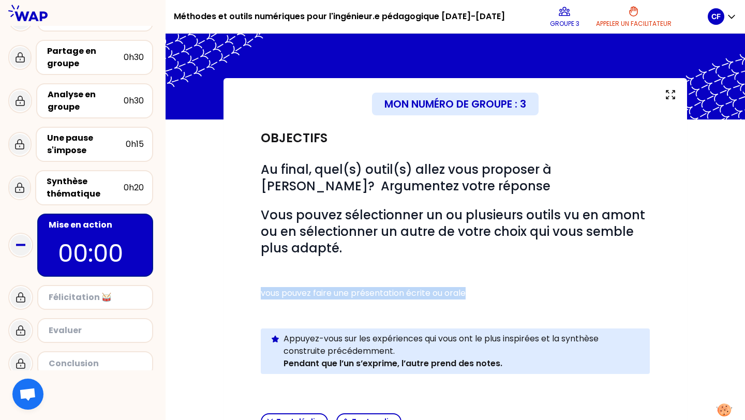
click at [368, 287] on p "vous pouvez faire une présentation écrite ou orale" at bounding box center [455, 293] width 389 height 12
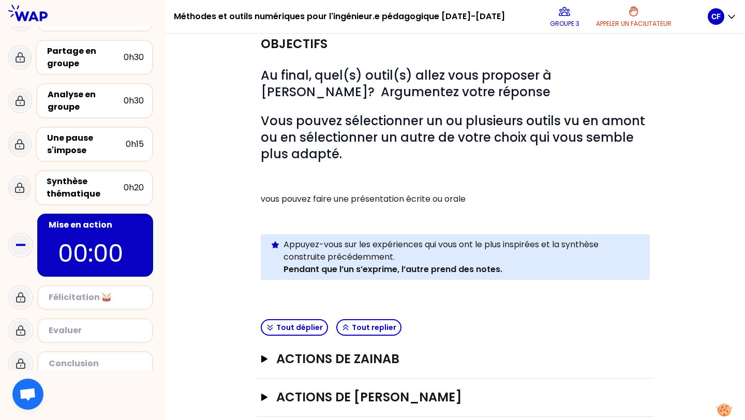
scroll to position [111, 0]
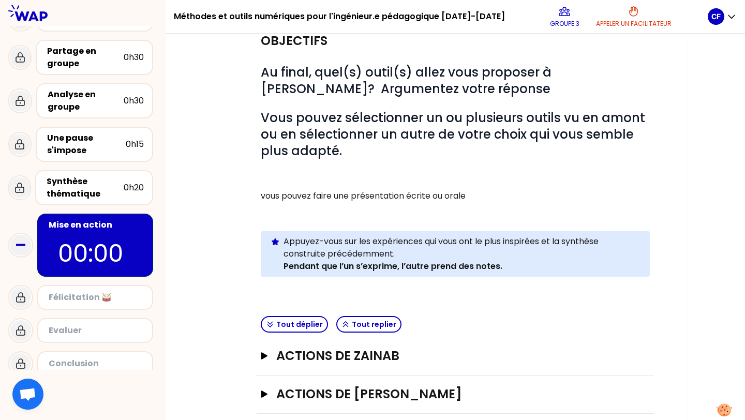
click at [314, 191] on p "vous pouvez faire une présentation écrite ou orale" at bounding box center [455, 196] width 389 height 12
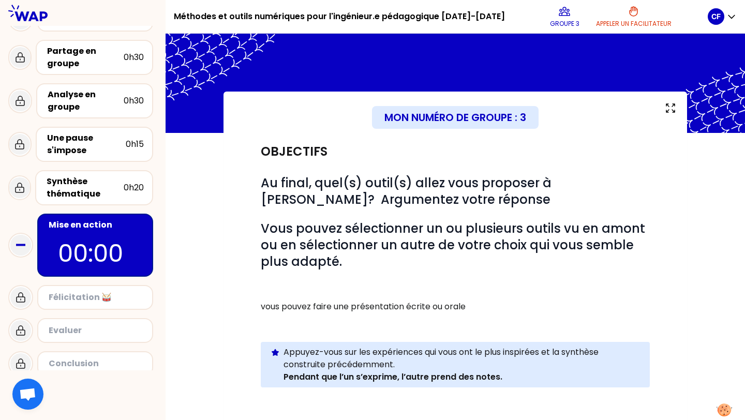
scroll to position [201, 0]
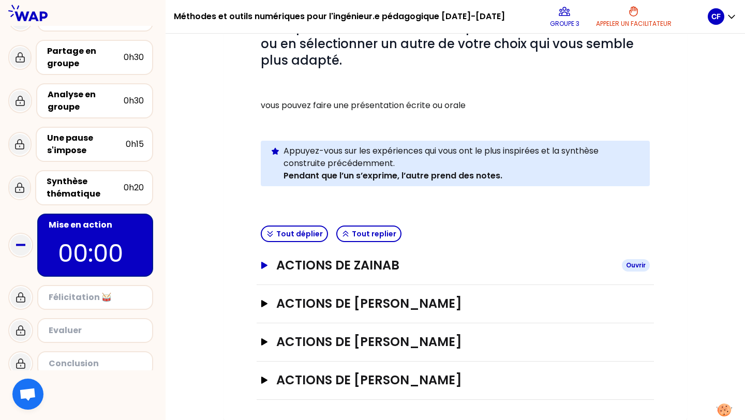
click at [281, 267] on h3 "Actions de Zainab" at bounding box center [444, 265] width 337 height 17
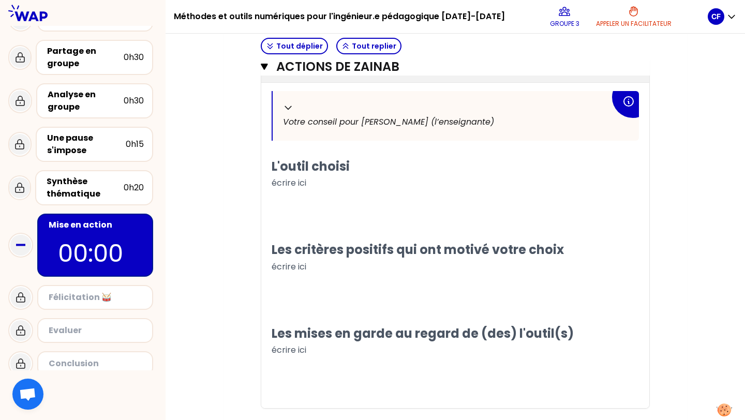
scroll to position [421, 0]
click at [295, 181] on span "écrire ici" at bounding box center [289, 183] width 35 height 12
click at [310, 181] on p "écrire ici" at bounding box center [456, 182] width 368 height 17
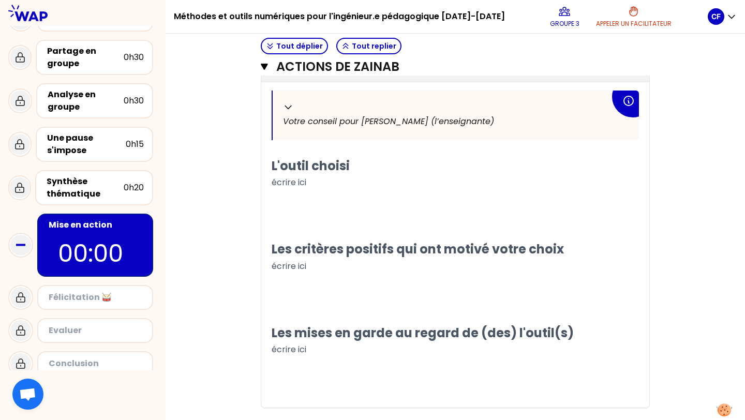
click at [312, 182] on p "écrire ici" at bounding box center [456, 182] width 368 height 17
drag, startPoint x: 312, startPoint y: 183, endPoint x: 269, endPoint y: 182, distance: 43.0
click at [269, 182] on div "Replier Votre conseil pour [PERSON_NAME] (l’enseignante) L'outil choisi écrire …" at bounding box center [455, 249] width 388 height 317
click at [347, 188] on p "écrire ici" at bounding box center [456, 182] width 368 height 17
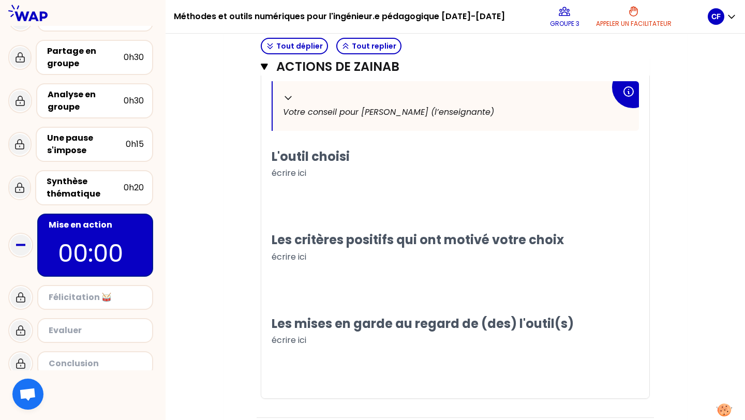
click at [307, 173] on p "écrire ici" at bounding box center [456, 173] width 368 height 17
click at [320, 175] on p "écrire ici" at bounding box center [456, 173] width 368 height 17
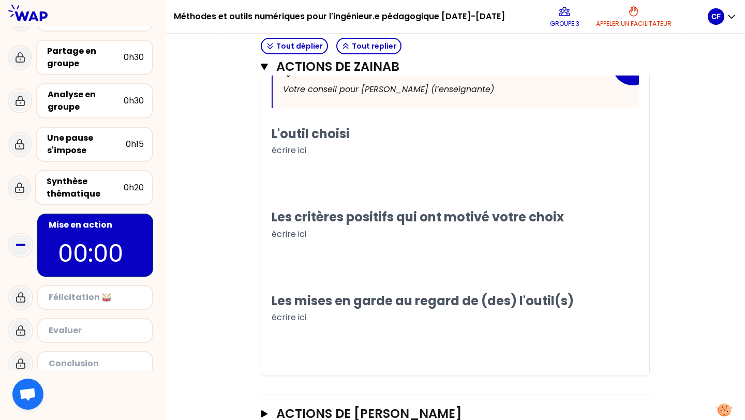
scroll to position [453, 0]
click at [286, 318] on span "écrire ici" at bounding box center [289, 318] width 35 height 12
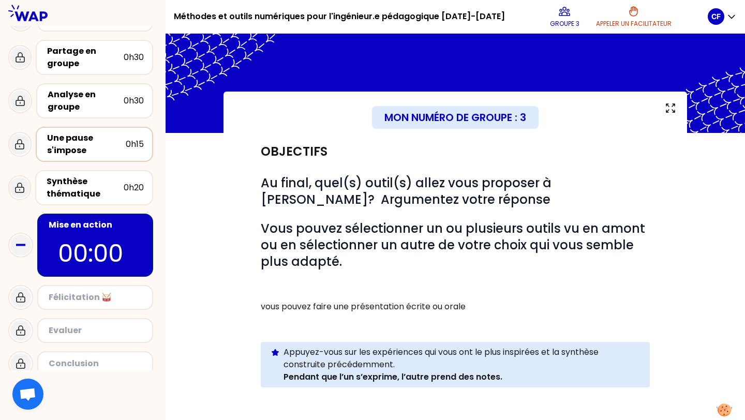
scroll to position [93, 0]
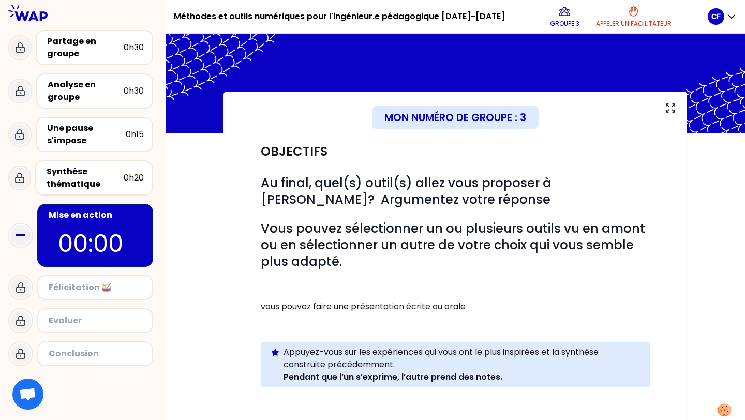
click at [112, 287] on div "Félicitation 🥁" at bounding box center [96, 288] width 95 height 12
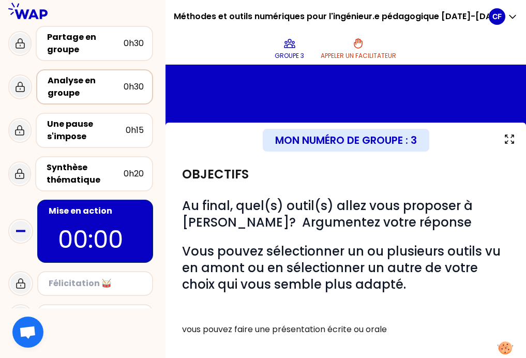
scroll to position [151, 0]
